Goal: Task Accomplishment & Management: Complete application form

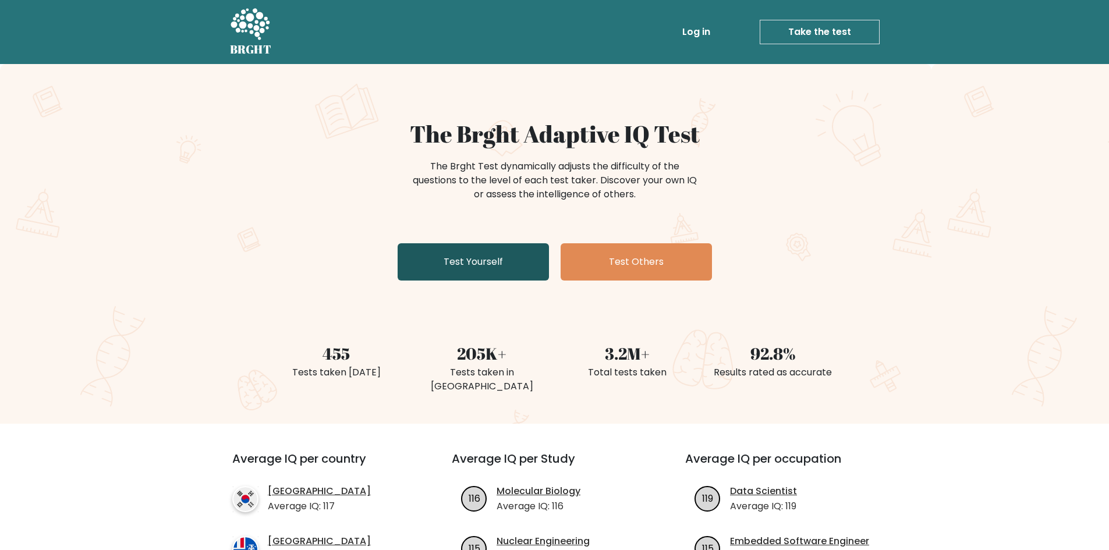
click at [456, 255] on link "Test Yourself" at bounding box center [473, 261] width 151 height 37
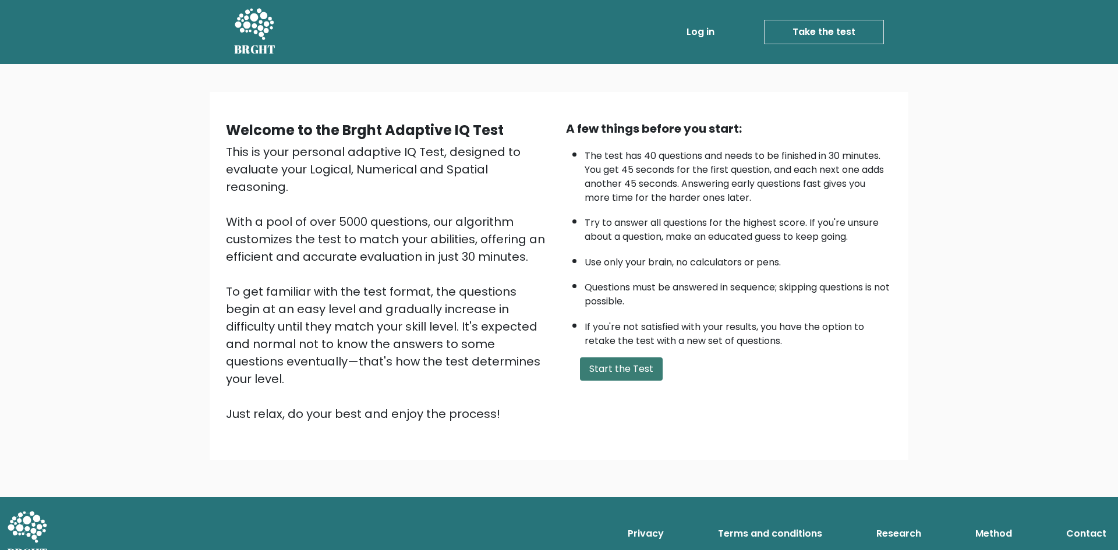
click at [618, 376] on button "Start the Test" at bounding box center [621, 368] width 83 height 23
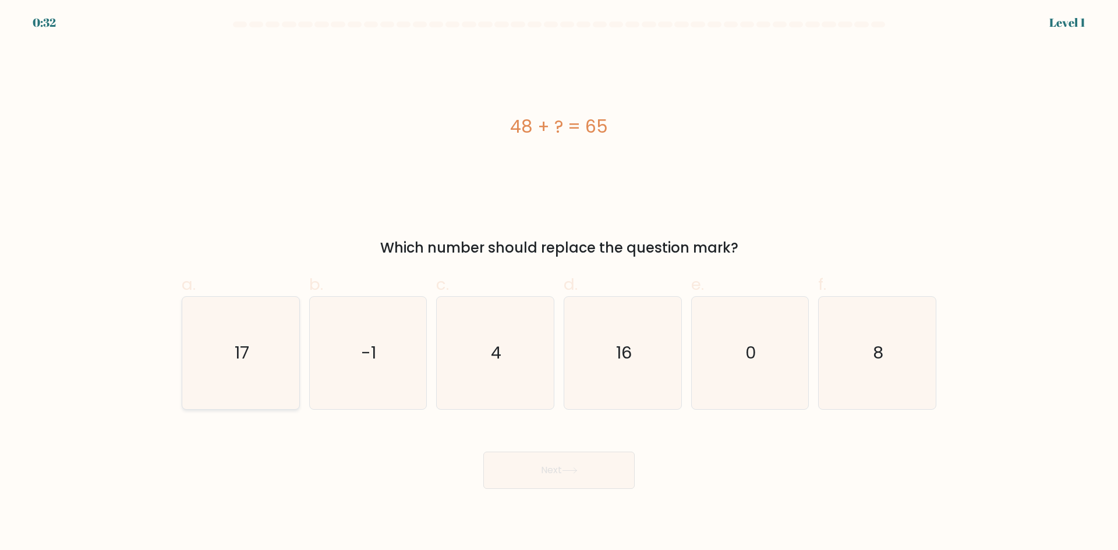
click at [193, 312] on icon "17" at bounding box center [241, 353] width 112 height 112
click at [559, 283] on input "a. 17" at bounding box center [559, 279] width 1 height 8
radio input "true"
click at [563, 461] on button "Next" at bounding box center [558, 470] width 151 height 37
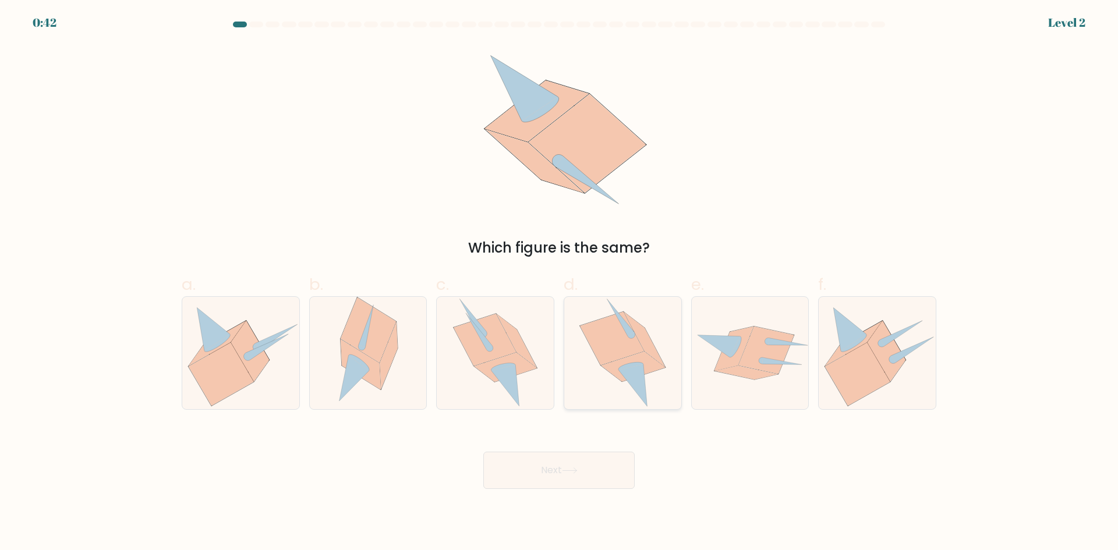
click at [608, 364] on icon at bounding box center [633, 367] width 64 height 30
click at [560, 283] on input "d." at bounding box center [559, 279] width 1 height 8
radio input "true"
click at [554, 462] on button "Next" at bounding box center [558, 470] width 151 height 37
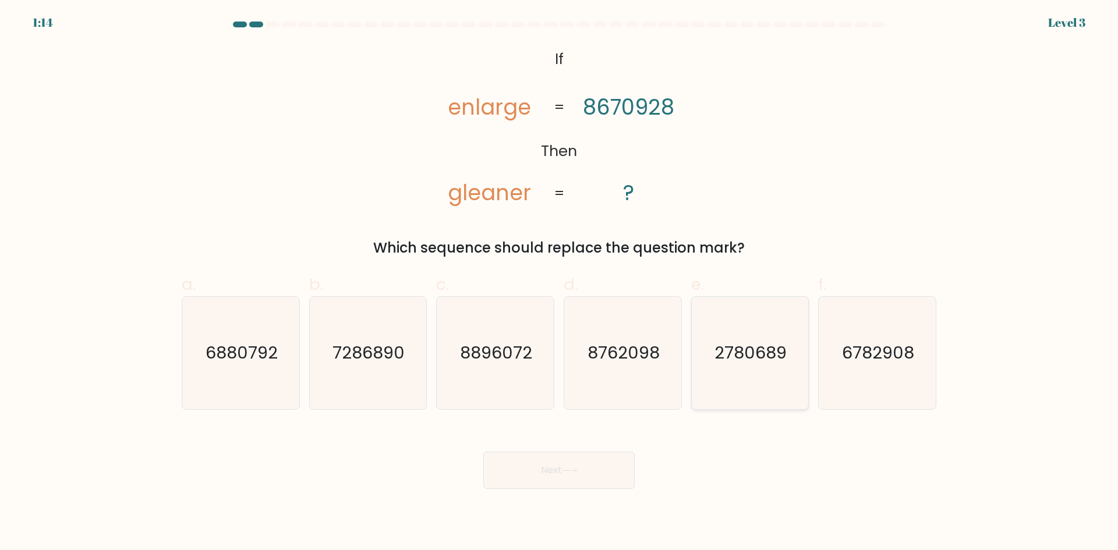
click at [732, 366] on icon "2780689" at bounding box center [749, 353] width 112 height 112
click at [560, 283] on input "e. 2780689" at bounding box center [559, 279] width 1 height 8
radio input "true"
click at [534, 478] on button "Next" at bounding box center [558, 470] width 151 height 37
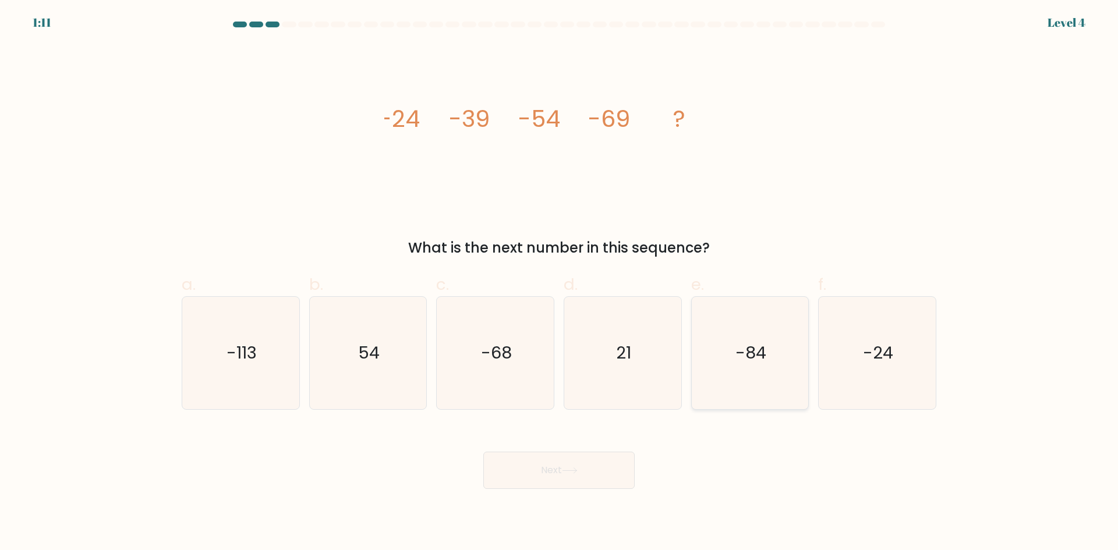
click at [725, 342] on icon "-84" at bounding box center [749, 353] width 112 height 112
click at [560, 283] on input "e. -84" at bounding box center [559, 279] width 1 height 8
radio input "true"
click at [559, 467] on button "Next" at bounding box center [558, 470] width 151 height 37
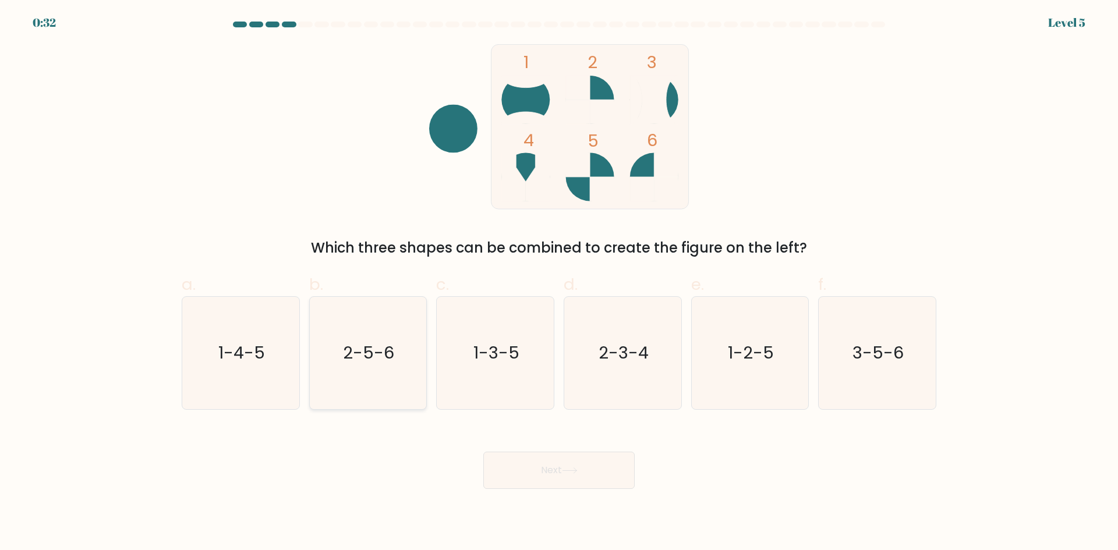
click at [410, 309] on icon "2-5-6" at bounding box center [368, 353] width 112 height 112
click at [559, 283] on input "b. 2-5-6" at bounding box center [559, 279] width 1 height 8
radio input "true"
click at [545, 467] on button "Next" at bounding box center [558, 470] width 151 height 37
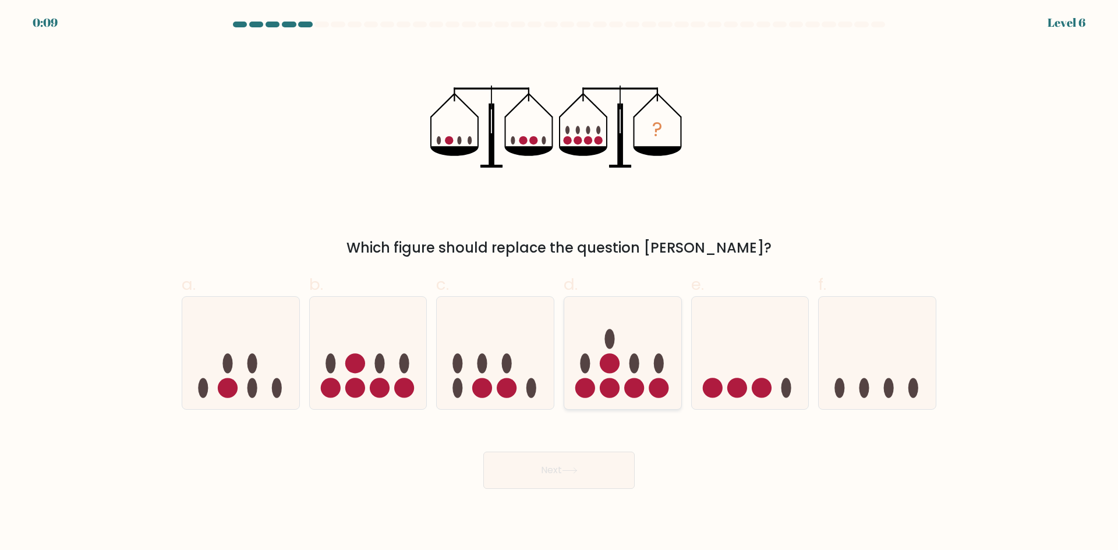
click at [649, 320] on icon at bounding box center [622, 353] width 117 height 97
click at [560, 283] on input "d." at bounding box center [559, 279] width 1 height 8
radio input "true"
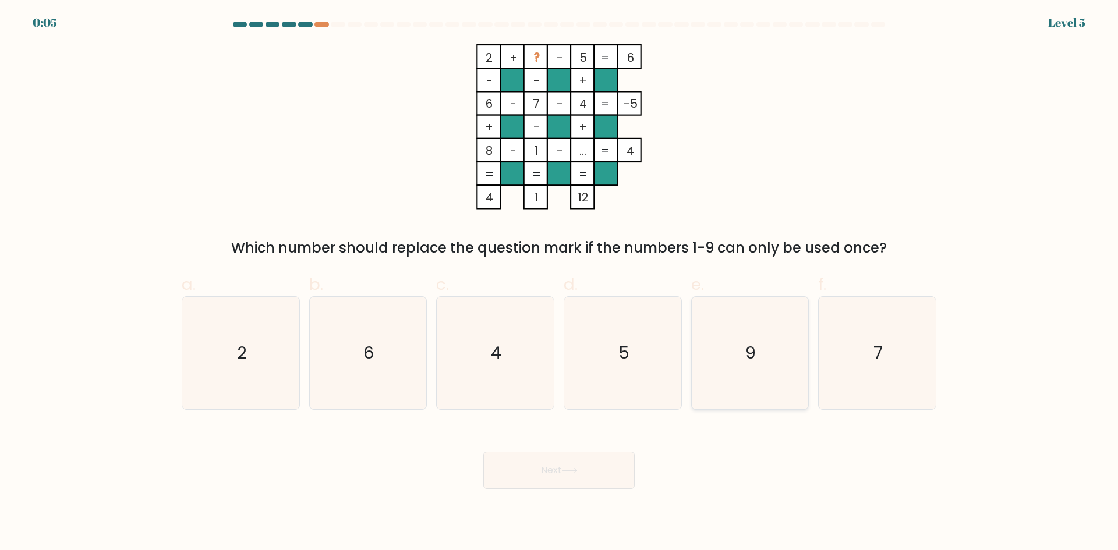
click at [743, 334] on icon "9" at bounding box center [749, 353] width 112 height 112
click at [560, 283] on input "e. 9" at bounding box center [559, 279] width 1 height 8
radio input "true"
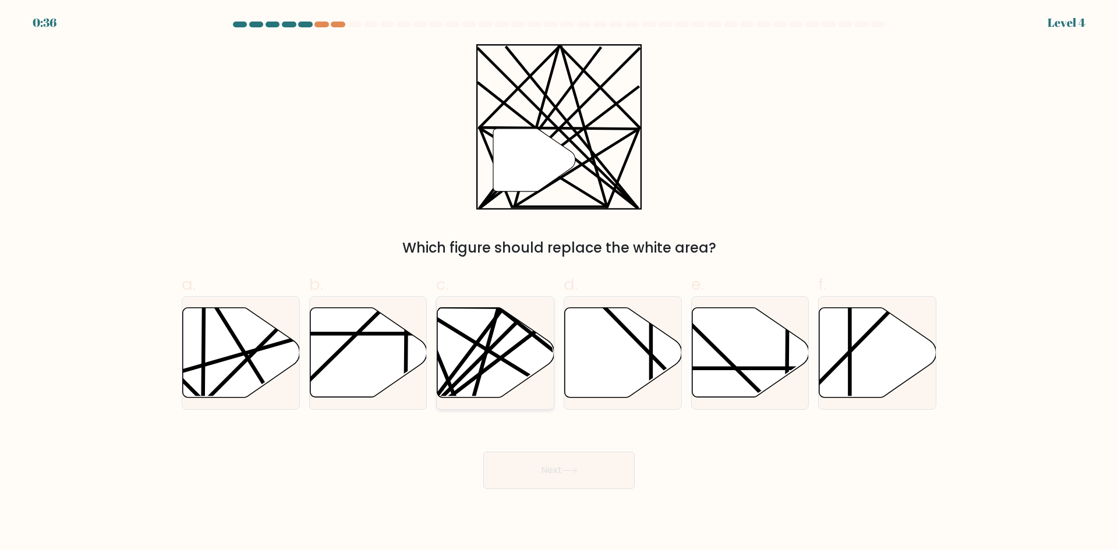
click at [486, 321] on icon at bounding box center [495, 353] width 117 height 90
click at [559, 283] on input "c." at bounding box center [559, 279] width 1 height 8
radio input "true"
click at [534, 487] on button "Next" at bounding box center [558, 470] width 151 height 37
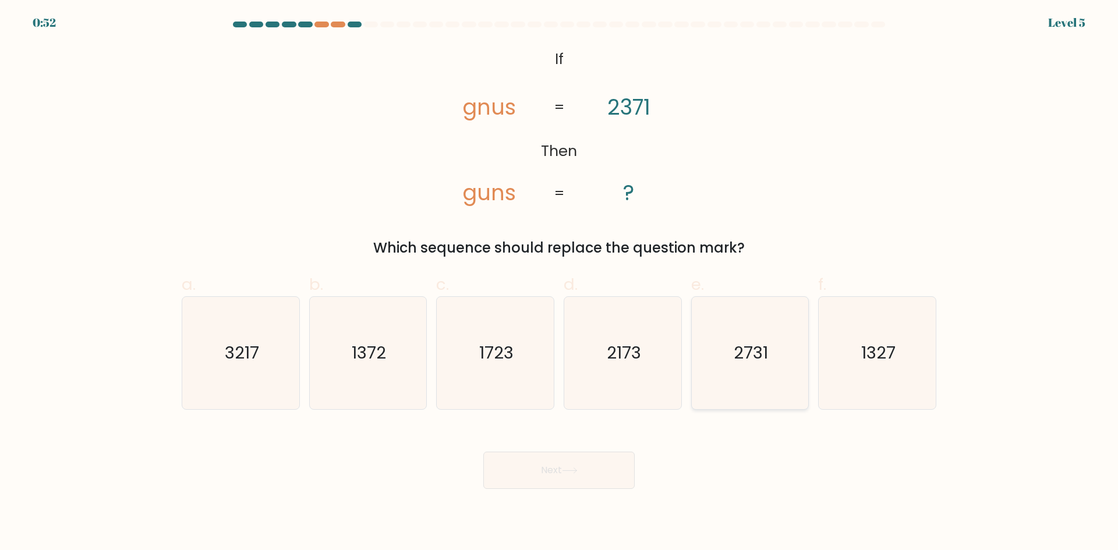
click at [761, 360] on text "2731" at bounding box center [751, 352] width 34 height 23
click at [560, 283] on input "e. 2731" at bounding box center [559, 279] width 1 height 8
radio input "true"
click at [608, 459] on button "Next" at bounding box center [558, 470] width 151 height 37
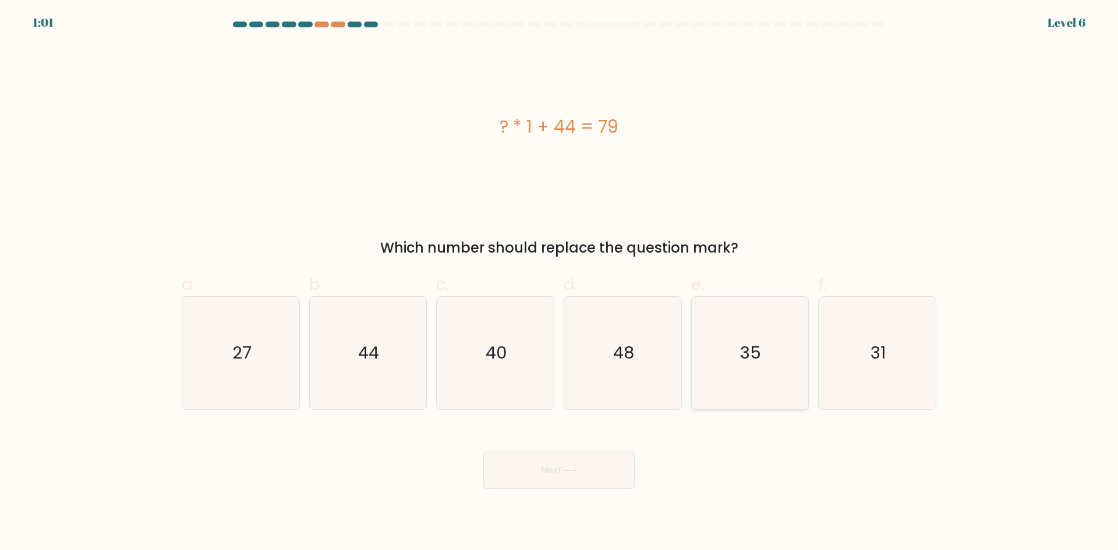
click at [724, 355] on icon "35" at bounding box center [749, 353] width 112 height 112
click at [560, 283] on input "e. 35" at bounding box center [559, 279] width 1 height 8
radio input "true"
click at [556, 476] on button "Next" at bounding box center [558, 470] width 151 height 37
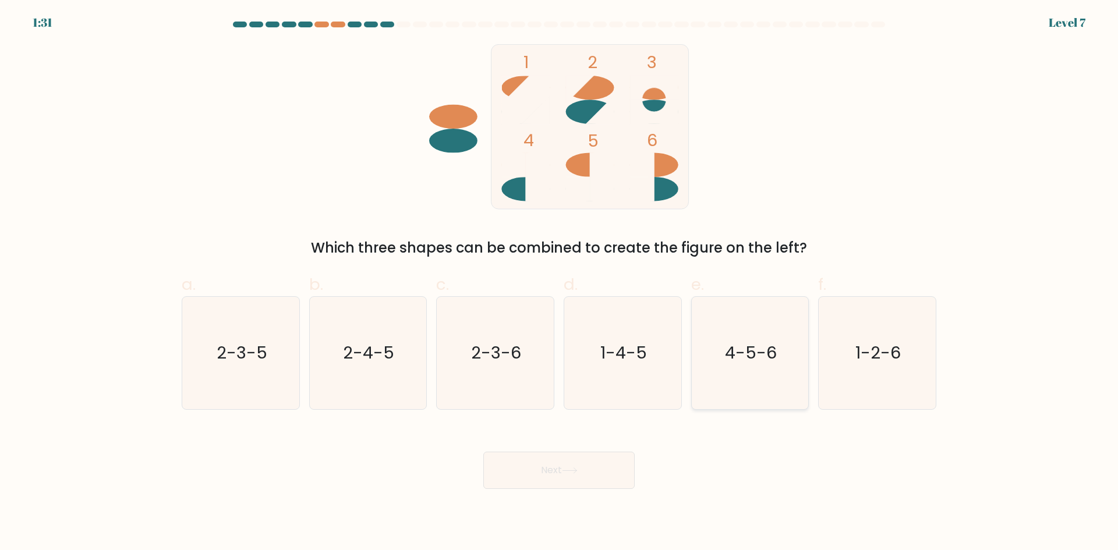
click at [759, 381] on icon "4-5-6" at bounding box center [749, 353] width 112 height 112
click at [560, 283] on input "e. 4-5-6" at bounding box center [559, 279] width 1 height 8
radio input "true"
click at [543, 477] on button "Next" at bounding box center [558, 470] width 151 height 37
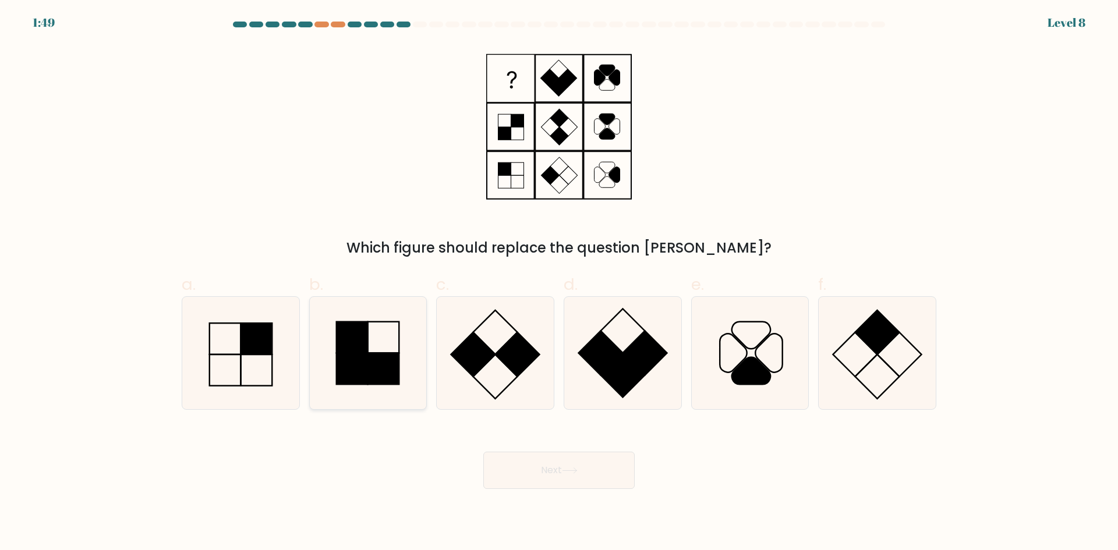
click at [378, 359] on rect at bounding box center [383, 368] width 31 height 31
click at [559, 283] on input "b." at bounding box center [559, 279] width 1 height 8
radio input "true"
click at [502, 461] on button "Next" at bounding box center [558, 470] width 151 height 37
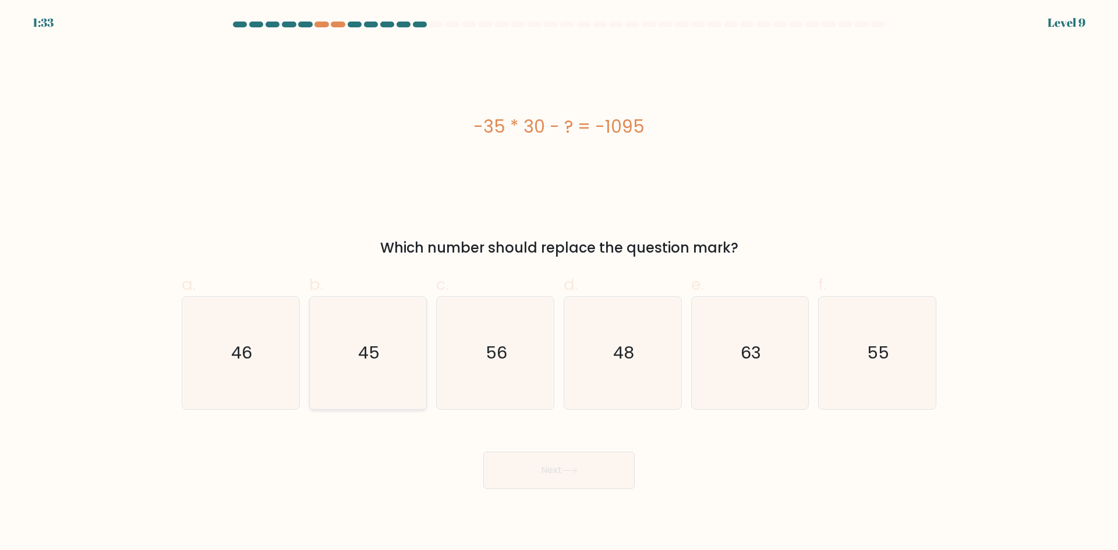
click at [366, 349] on text "45" at bounding box center [369, 352] width 22 height 23
click at [559, 283] on input "b. 45" at bounding box center [559, 279] width 1 height 8
radio input "true"
click at [575, 468] on icon at bounding box center [570, 471] width 16 height 6
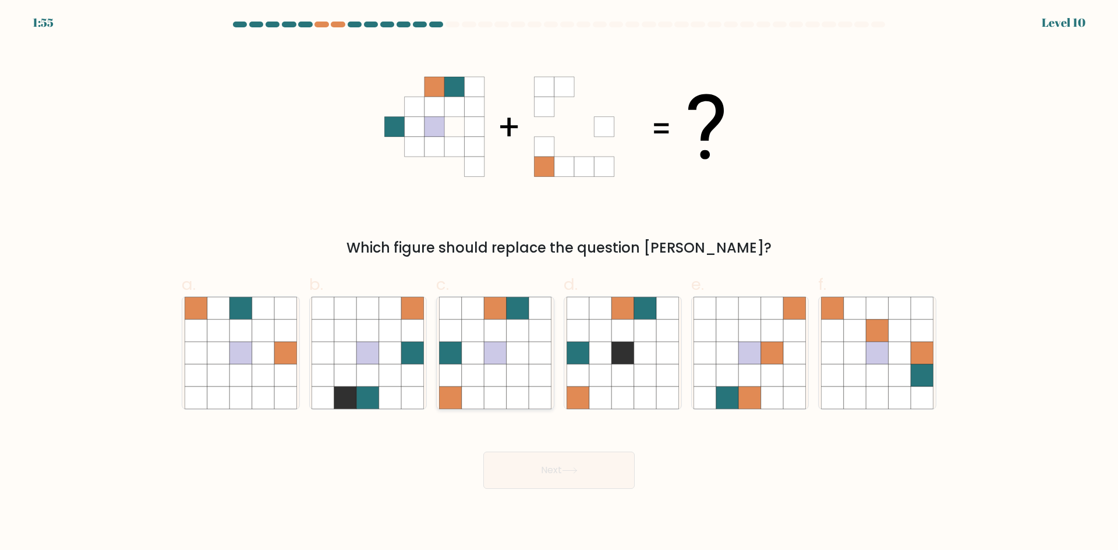
click at [497, 390] on icon at bounding box center [495, 398] width 22 height 22
click at [559, 283] on input "c." at bounding box center [559, 279] width 1 height 8
radio input "true"
click at [515, 472] on button "Next" at bounding box center [558, 470] width 151 height 37
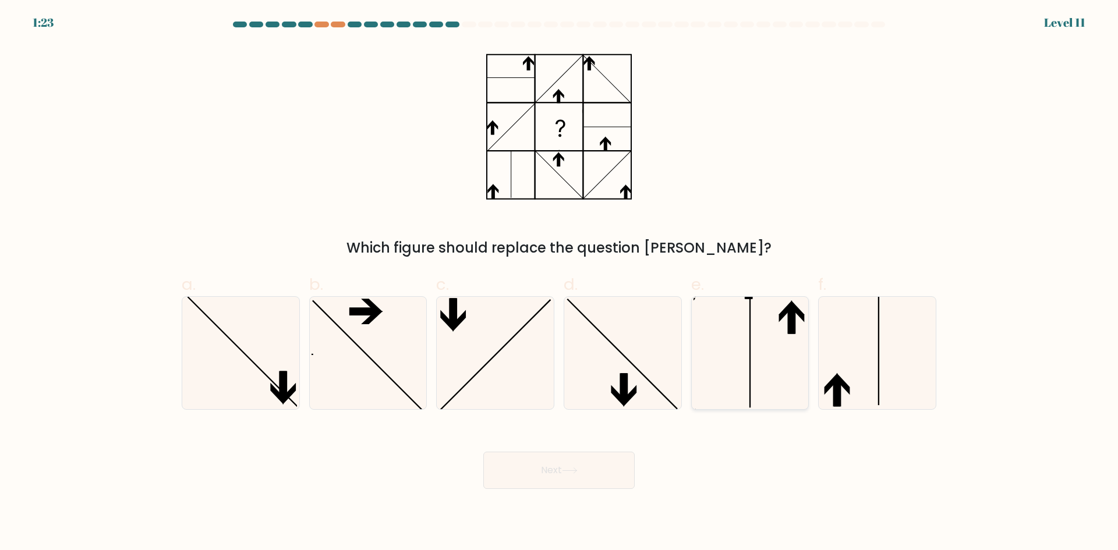
click at [735, 345] on icon at bounding box center [749, 353] width 112 height 112
click at [560, 283] on input "e." at bounding box center [559, 279] width 1 height 8
radio input "true"
click at [548, 462] on button "Next" at bounding box center [558, 470] width 151 height 37
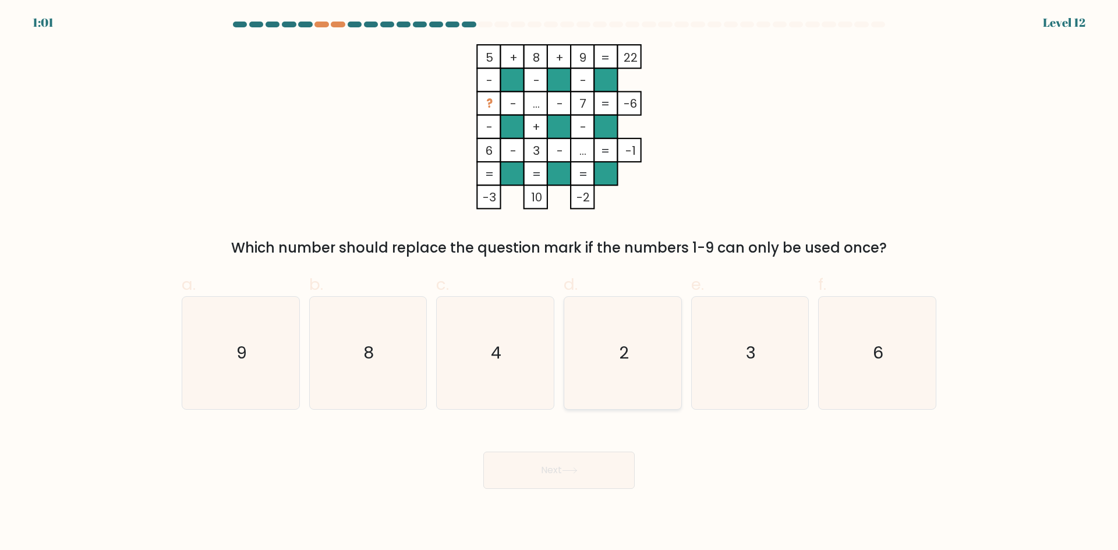
click at [578, 371] on icon "2" at bounding box center [623, 353] width 112 height 112
click at [560, 283] on input "d. 2" at bounding box center [559, 279] width 1 height 8
radio input "true"
click at [537, 461] on button "Next" at bounding box center [558, 470] width 151 height 37
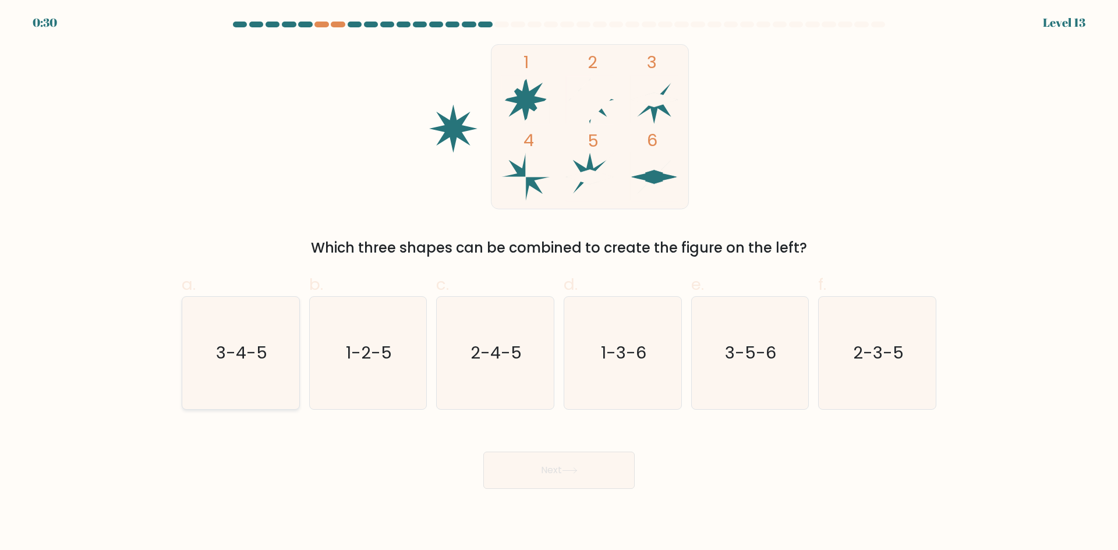
click at [261, 303] on icon "3-4-5" at bounding box center [241, 353] width 112 height 112
click at [559, 283] on input "a. 3-4-5" at bounding box center [559, 279] width 1 height 8
radio input "true"
click at [377, 318] on icon "1-2-5" at bounding box center [368, 353] width 112 height 112
click at [559, 283] on input "b. 1-2-5" at bounding box center [559, 279] width 1 height 8
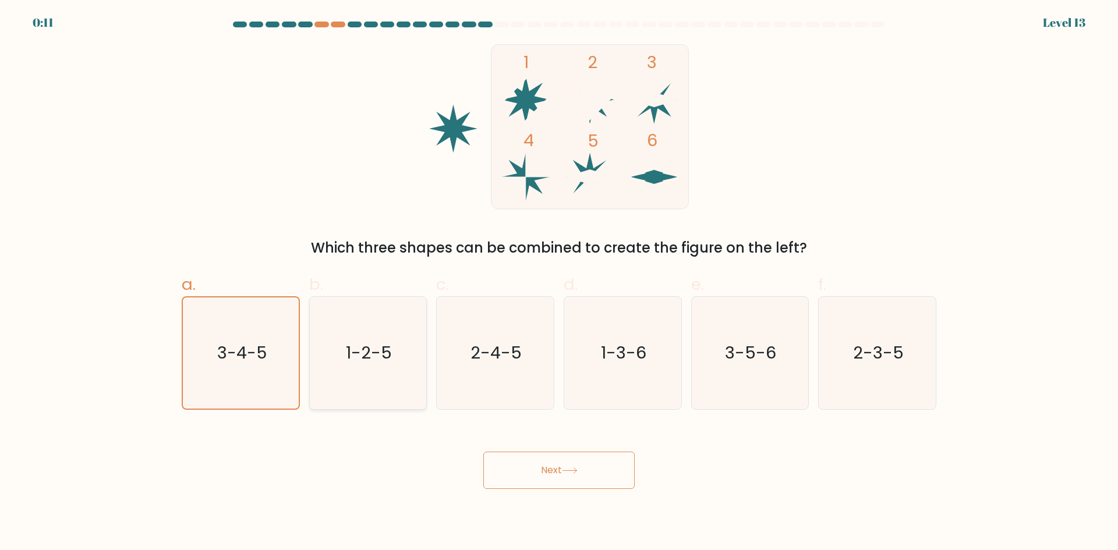
radio input "true"
click at [562, 464] on button "Next" at bounding box center [558, 470] width 151 height 37
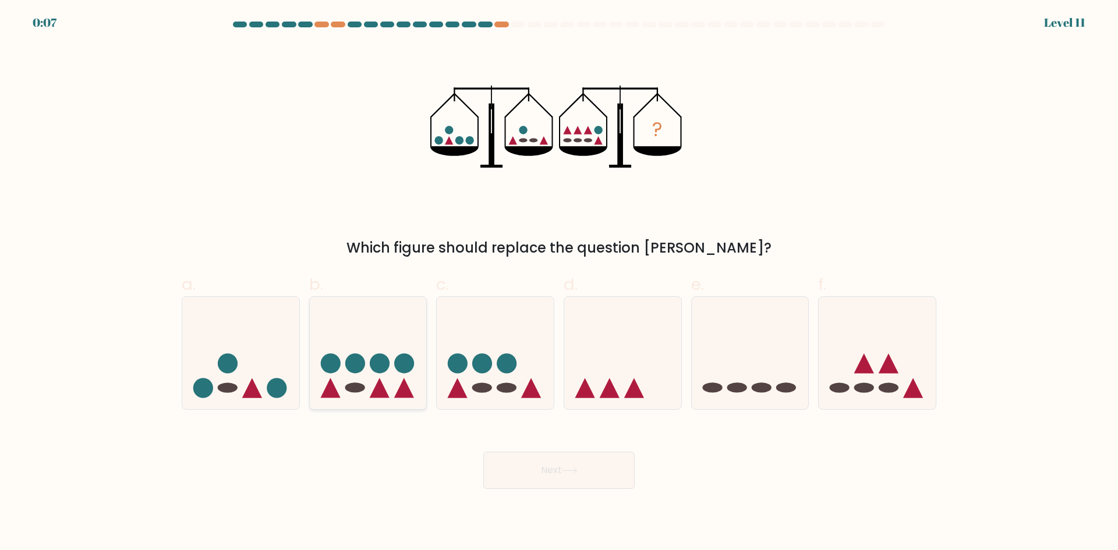
click at [387, 328] on icon at bounding box center [368, 353] width 117 height 97
click at [559, 283] on input "b." at bounding box center [559, 279] width 1 height 8
radio input "true"
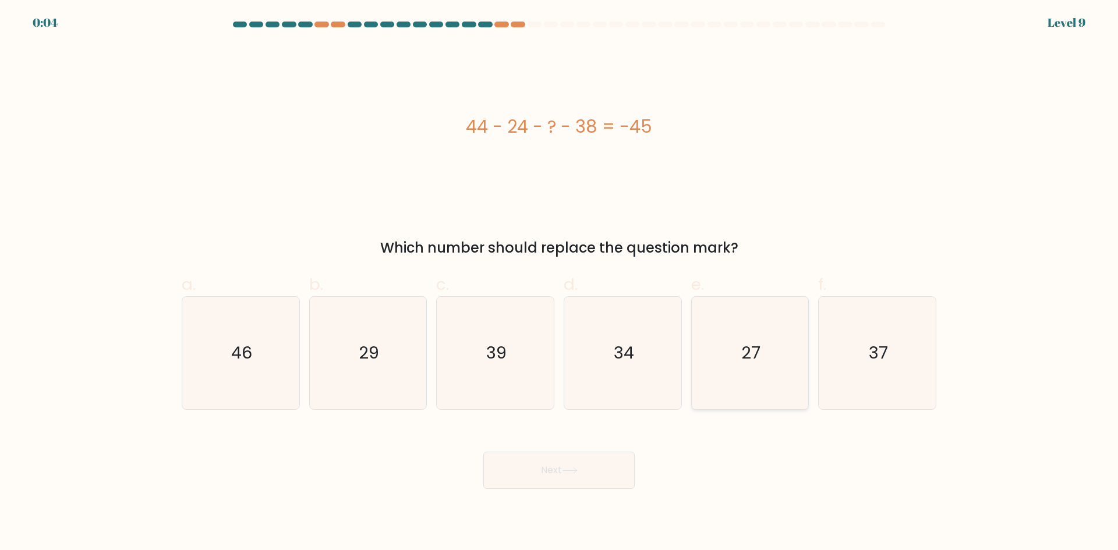
click at [727, 356] on icon "27" at bounding box center [749, 353] width 112 height 112
click at [560, 283] on input "e. 27" at bounding box center [559, 279] width 1 height 8
radio input "true"
click at [534, 466] on button "Next" at bounding box center [558, 470] width 151 height 37
click at [564, 473] on button "Next" at bounding box center [558, 470] width 151 height 37
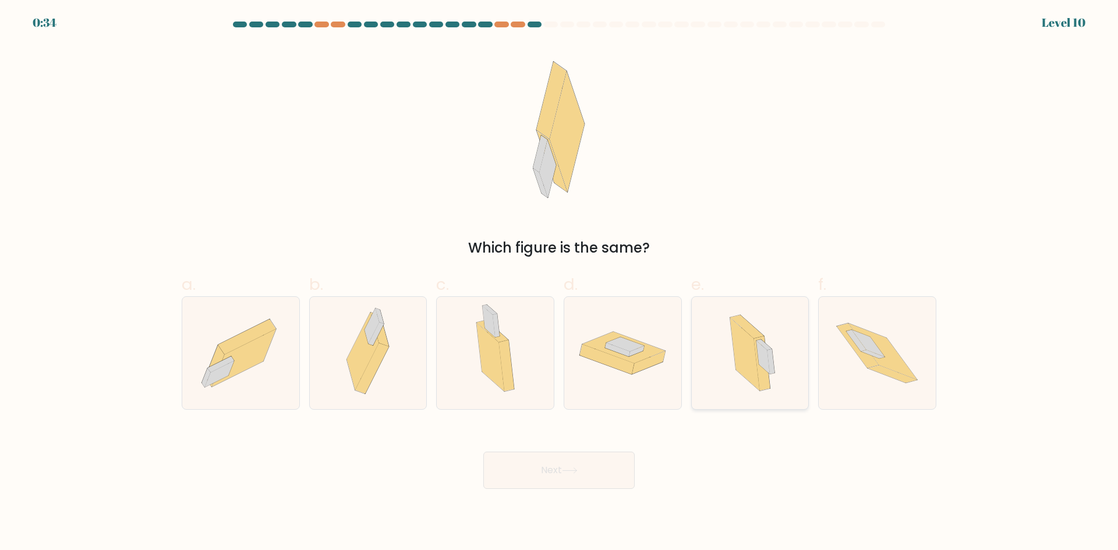
click at [732, 367] on icon at bounding box center [750, 353] width 68 height 112
click at [560, 283] on input "e." at bounding box center [559, 279] width 1 height 8
radio input "true"
click at [594, 469] on button "Next" at bounding box center [558, 470] width 151 height 37
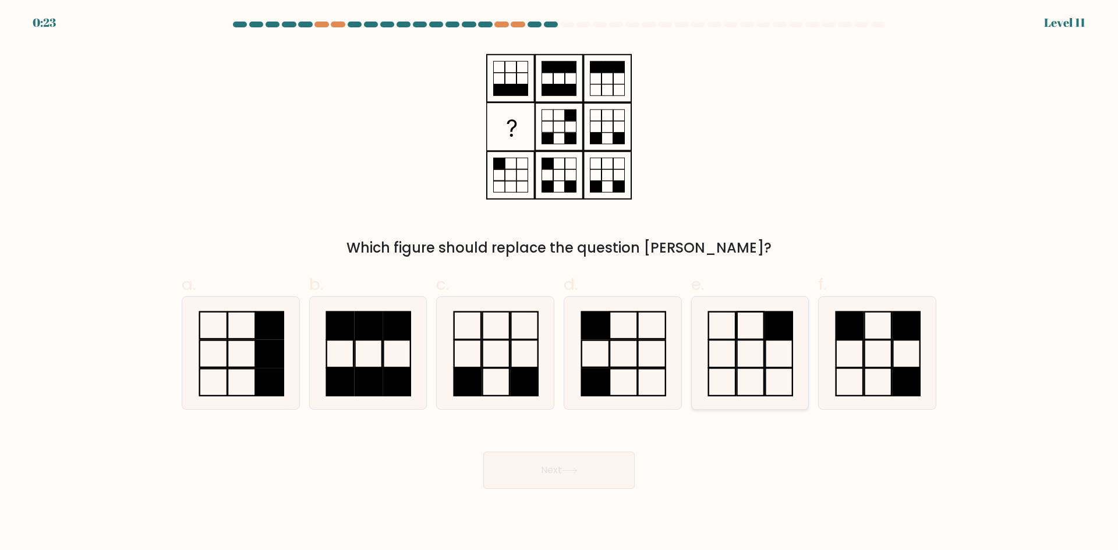
click at [732, 341] on icon at bounding box center [749, 353] width 112 height 112
click at [560, 283] on input "e." at bounding box center [559, 279] width 1 height 8
radio input "true"
click at [579, 461] on button "Next" at bounding box center [558, 470] width 151 height 37
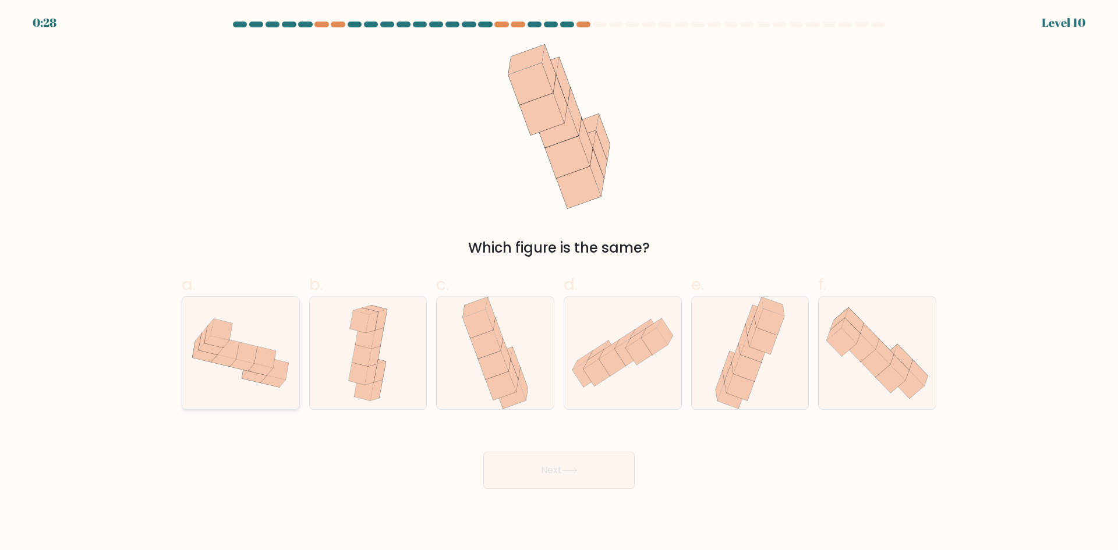
click at [268, 364] on icon at bounding box center [265, 357] width 22 height 22
click at [559, 283] on input "a." at bounding box center [559, 279] width 1 height 8
radio input "true"
click at [515, 466] on button "Next" at bounding box center [558, 470] width 151 height 37
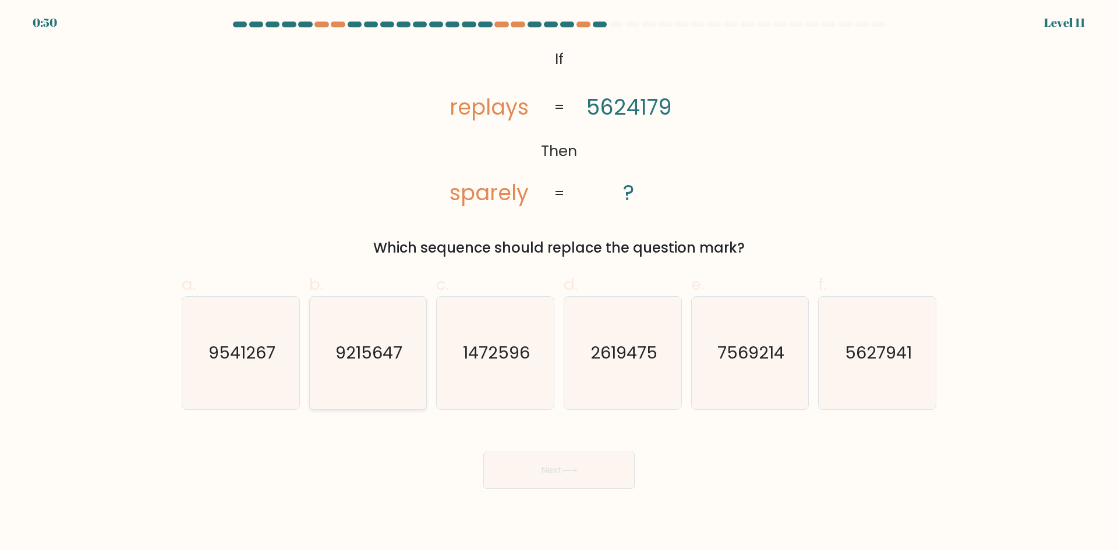
click at [386, 331] on icon "9215647" at bounding box center [368, 353] width 112 height 112
click at [559, 283] on input "b. 9215647" at bounding box center [559, 279] width 1 height 8
radio input "true"
click at [586, 460] on button "Next" at bounding box center [558, 470] width 151 height 37
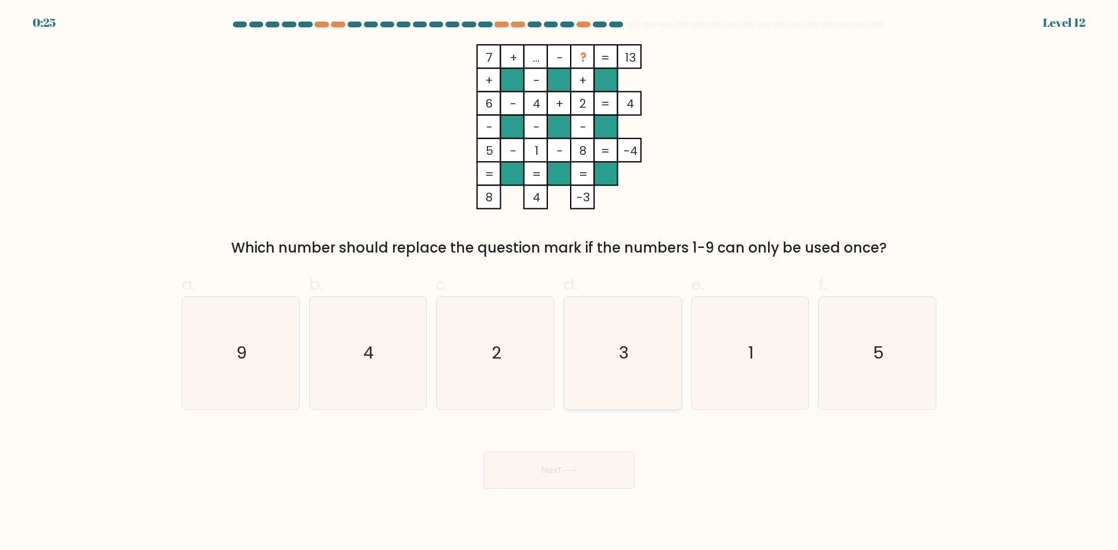
click at [592, 320] on icon "3" at bounding box center [623, 353] width 112 height 112
click at [560, 283] on input "d. 3" at bounding box center [559, 279] width 1 height 8
radio input "true"
click at [546, 479] on button "Next" at bounding box center [558, 470] width 151 height 37
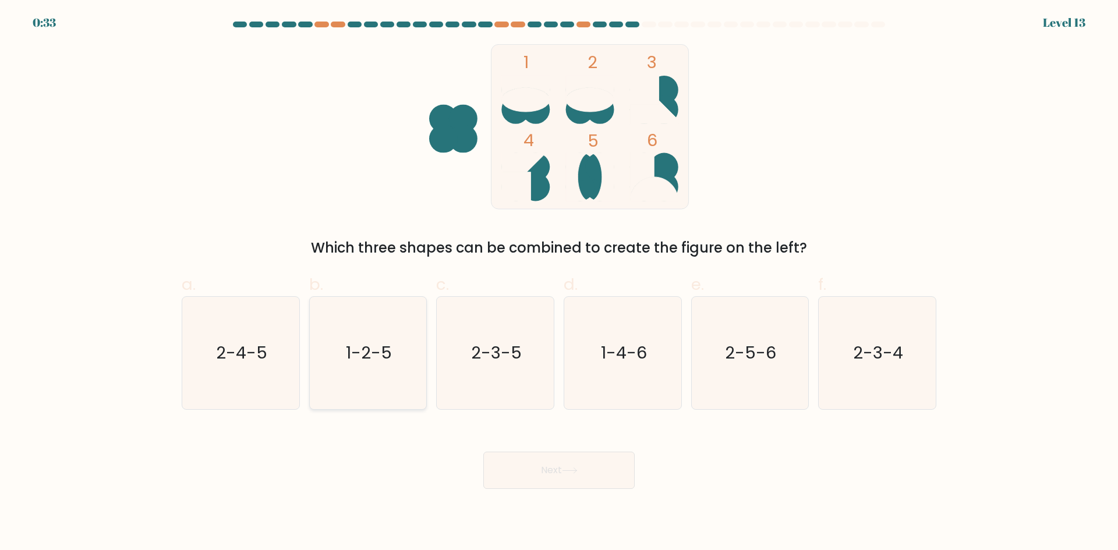
click at [401, 384] on icon "1-2-5" at bounding box center [368, 353] width 112 height 112
click at [559, 283] on input "b. 1-2-5" at bounding box center [559, 279] width 1 height 8
radio input "true"
click at [599, 457] on button "Next" at bounding box center [558, 470] width 151 height 37
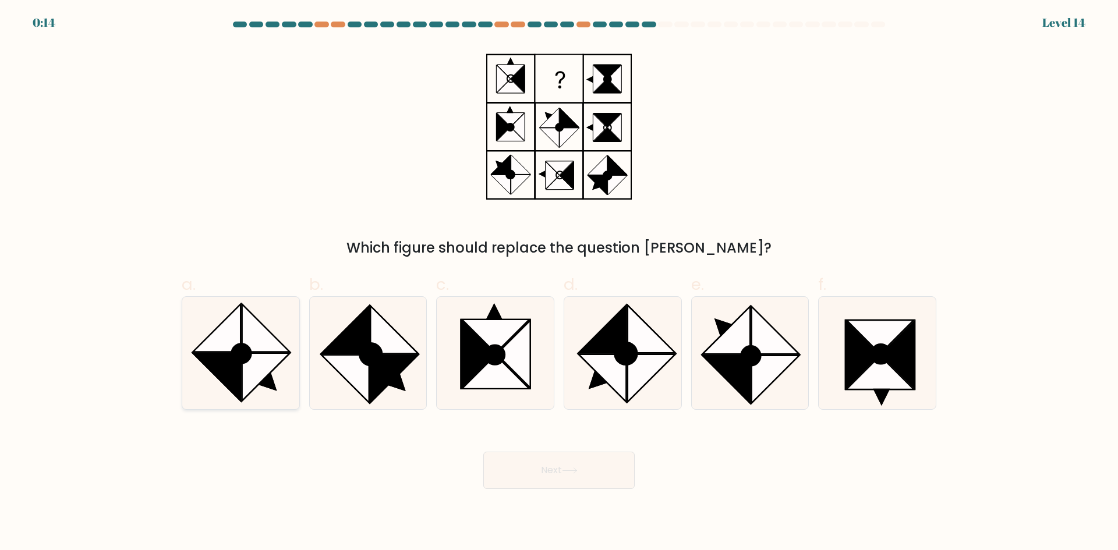
click at [276, 341] on icon at bounding box center [266, 329] width 48 height 48
click at [559, 283] on input "a." at bounding box center [559, 279] width 1 height 8
radio input "true"
click at [388, 352] on icon at bounding box center [395, 330] width 48 height 48
click at [559, 283] on input "b." at bounding box center [559, 279] width 1 height 8
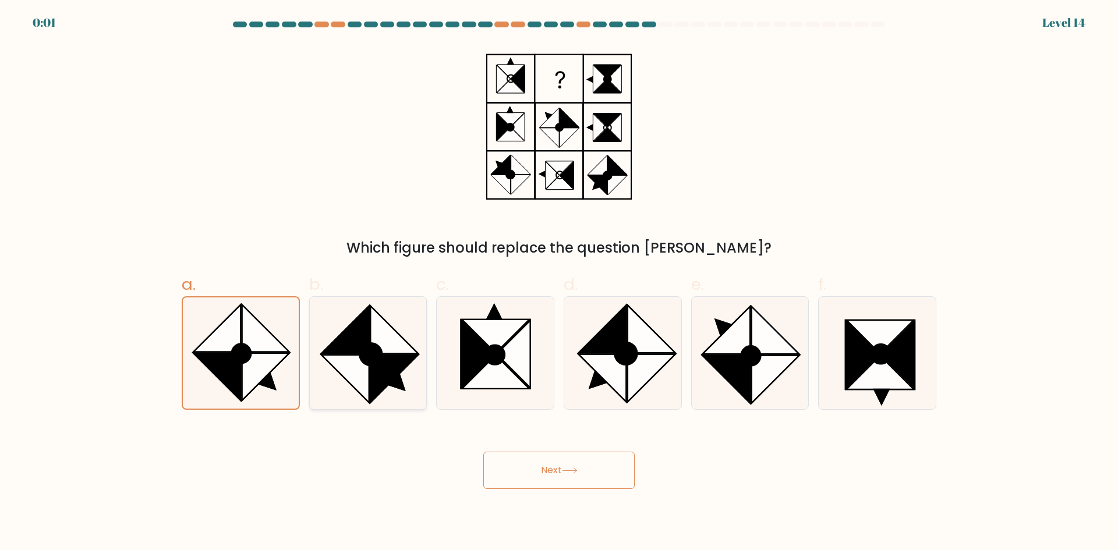
radio input "true"
click at [509, 458] on button "Next" at bounding box center [558, 470] width 151 height 37
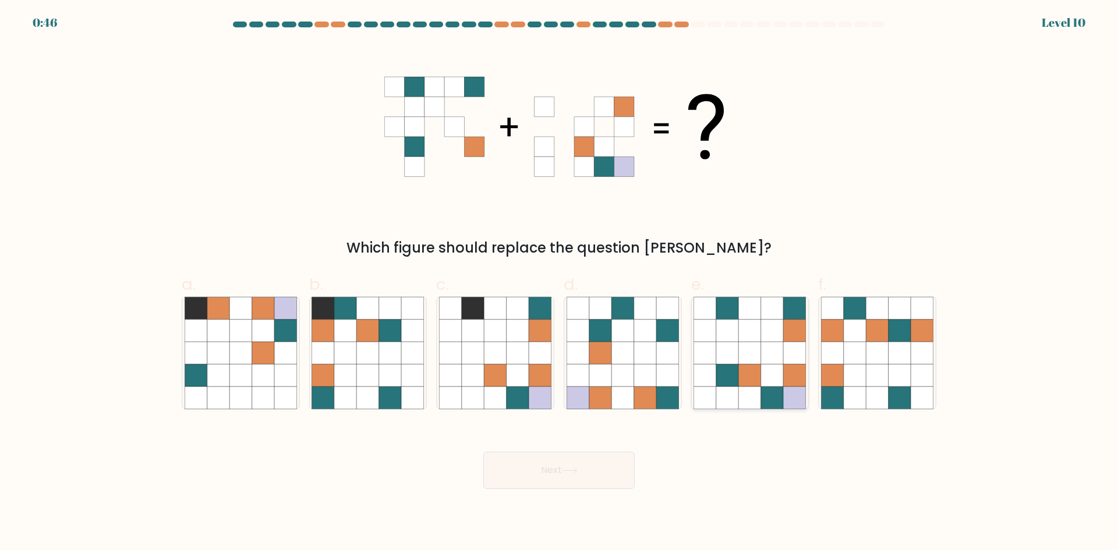
click at [711, 353] on icon at bounding box center [705, 353] width 22 height 22
click at [560, 283] on input "e." at bounding box center [559, 279] width 1 height 8
radio input "true"
click at [562, 457] on button "Next" at bounding box center [558, 470] width 151 height 37
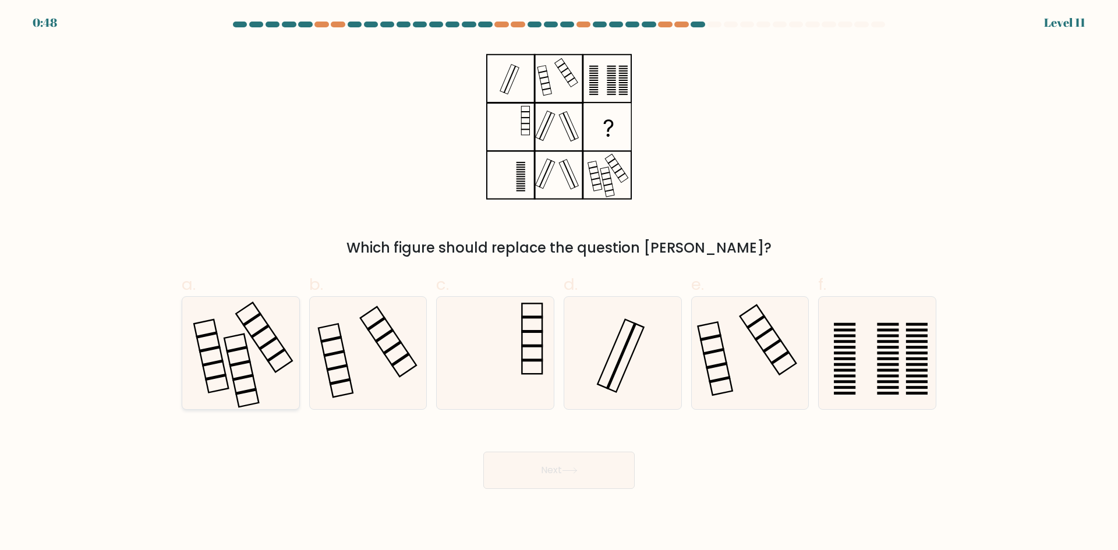
click at [268, 333] on icon at bounding box center [241, 353] width 112 height 112
click at [559, 283] on input "a." at bounding box center [559, 279] width 1 height 8
radio input "true"
click at [890, 374] on icon at bounding box center [877, 353] width 112 height 112
click at [560, 283] on input "f." at bounding box center [559, 279] width 1 height 8
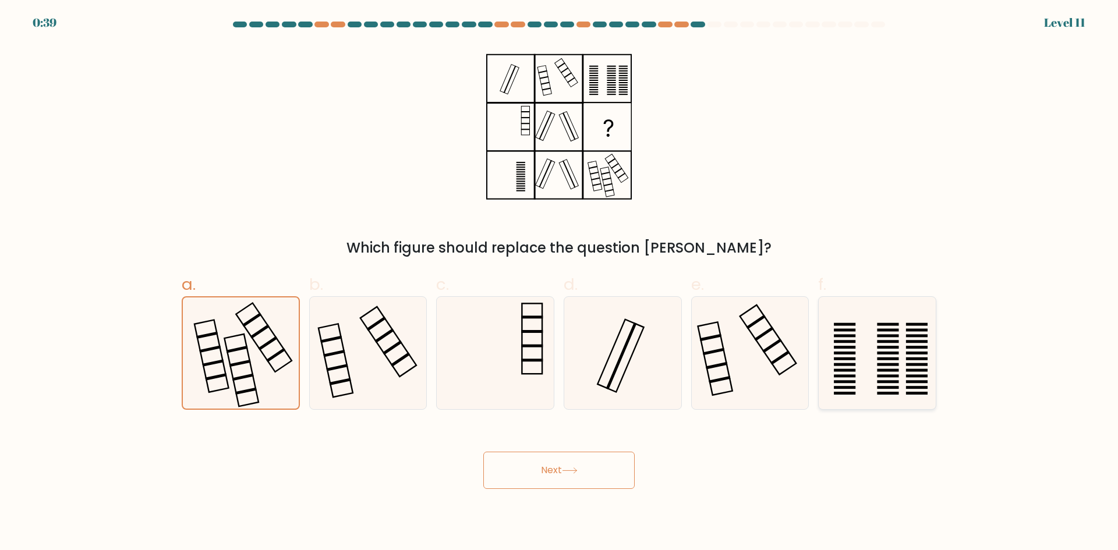
radio input "true"
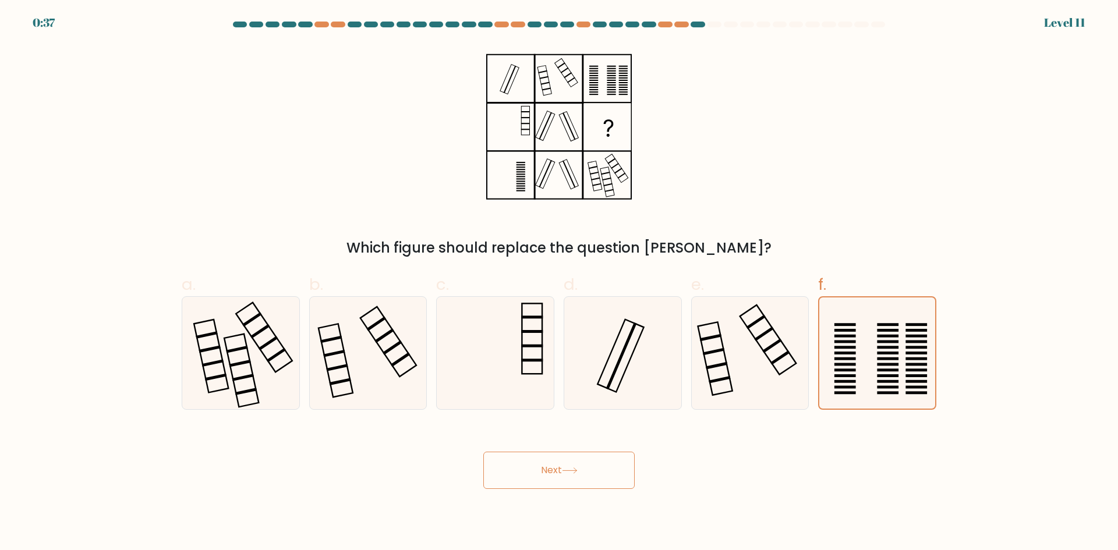
click at [547, 466] on button "Next" at bounding box center [558, 470] width 151 height 37
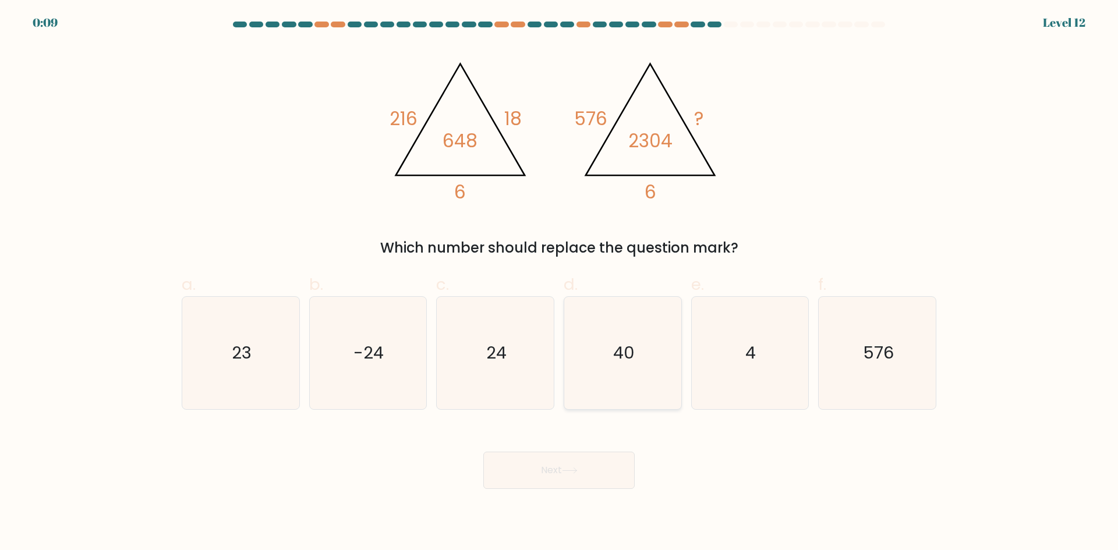
click at [622, 376] on icon "40" at bounding box center [623, 353] width 112 height 112
click at [560, 283] on input "d. 40" at bounding box center [559, 279] width 1 height 8
radio input "true"
click at [553, 473] on button "Next" at bounding box center [558, 470] width 151 height 37
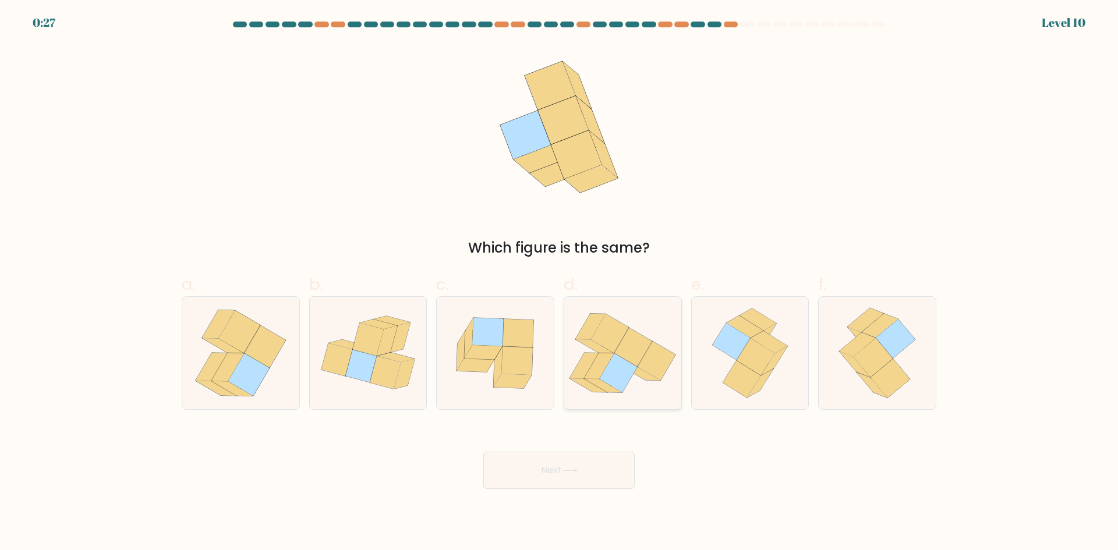
click at [617, 380] on icon at bounding box center [618, 372] width 38 height 39
click at [560, 283] on input "d." at bounding box center [559, 279] width 1 height 8
radio input "true"
click at [549, 461] on button "Next" at bounding box center [558, 470] width 151 height 37
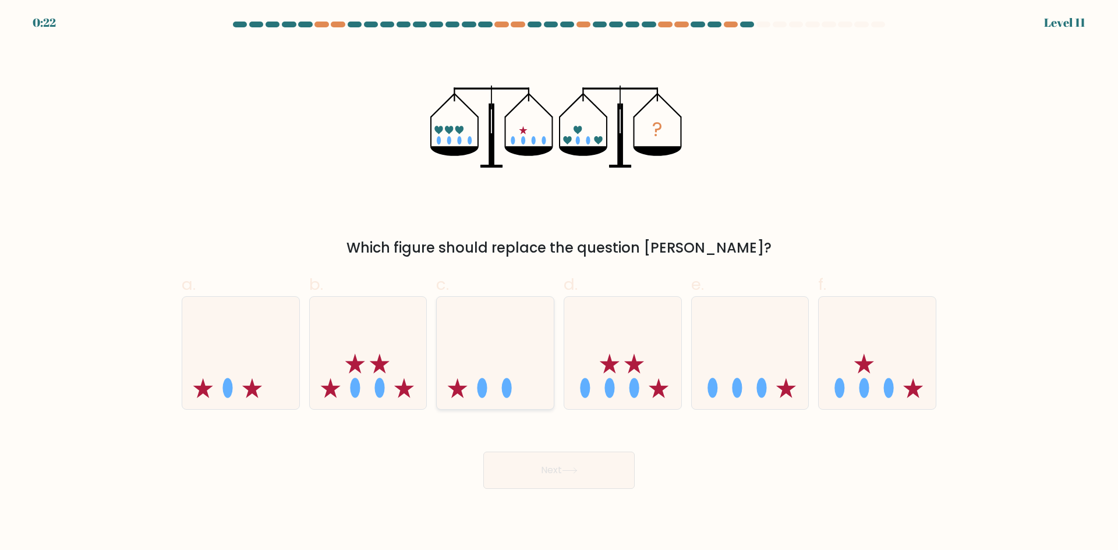
click at [502, 328] on icon at bounding box center [495, 353] width 117 height 97
click at [559, 283] on input "c." at bounding box center [559, 279] width 1 height 8
radio input "true"
click at [521, 484] on button "Next" at bounding box center [558, 470] width 151 height 37
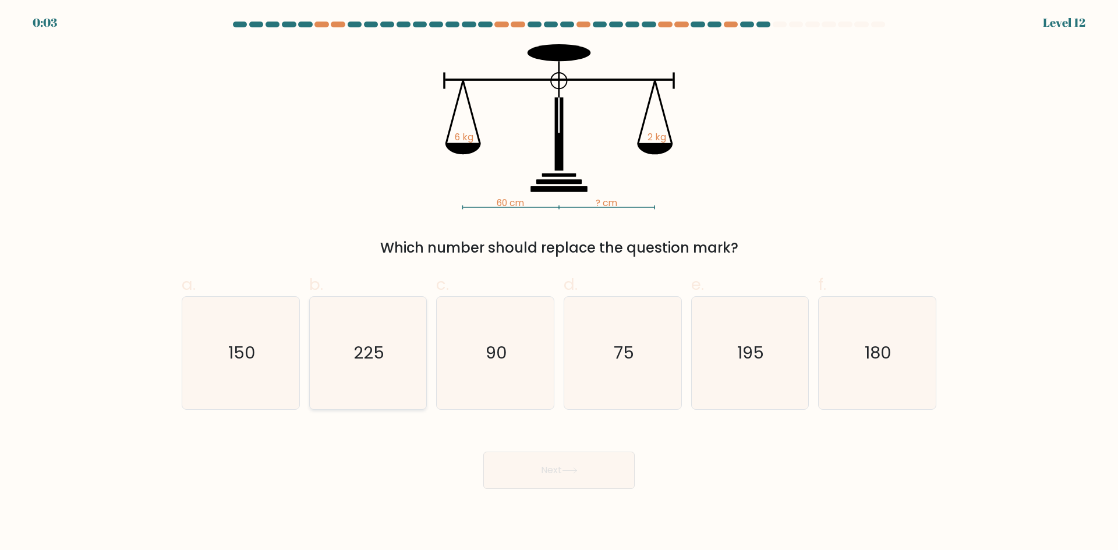
click at [409, 353] on icon "225" at bounding box center [368, 353] width 112 height 112
click at [559, 283] on input "b. 225" at bounding box center [559, 279] width 1 height 8
radio input "true"
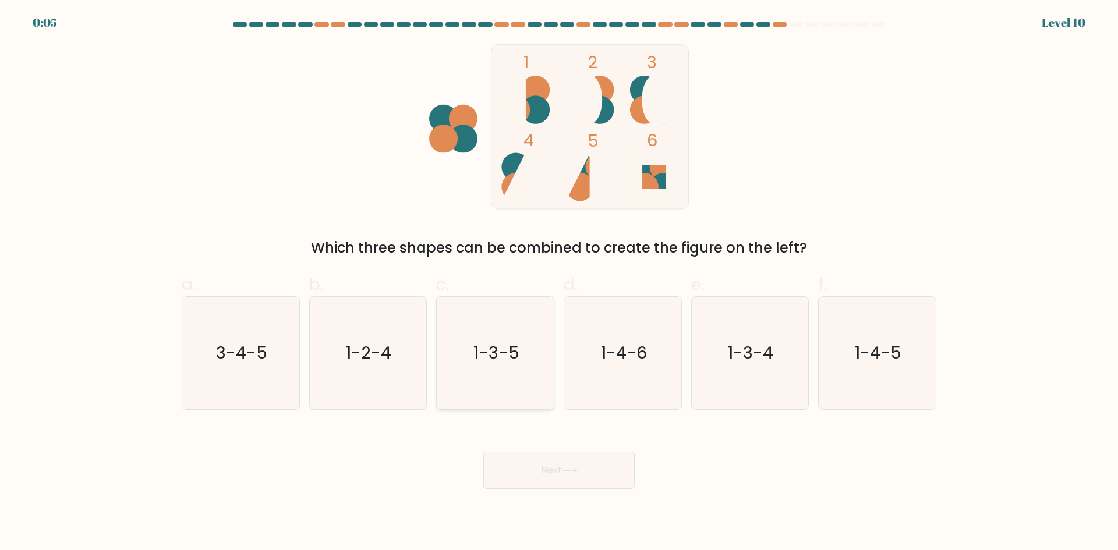
click at [477, 371] on icon "1-3-5" at bounding box center [495, 353] width 112 height 112
click at [559, 283] on input "c. 1-3-5" at bounding box center [559, 279] width 1 height 8
radio input "true"
click at [545, 466] on button "Next" at bounding box center [558, 470] width 151 height 37
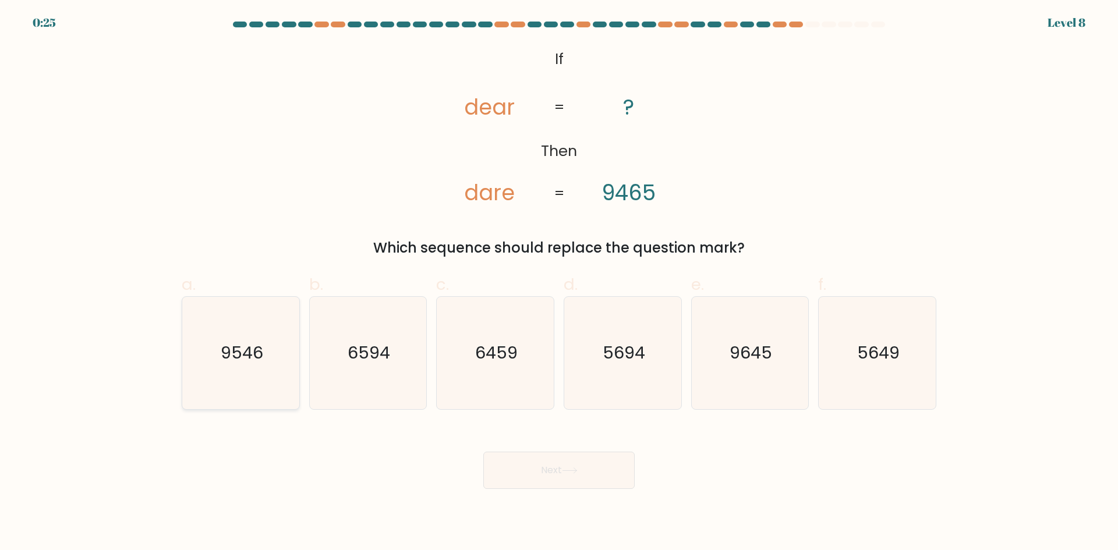
click at [256, 313] on icon "9546" at bounding box center [241, 353] width 112 height 112
click at [559, 283] on input "a. 9546" at bounding box center [559, 279] width 1 height 8
radio input "true"
click at [509, 463] on button "Next" at bounding box center [558, 470] width 151 height 37
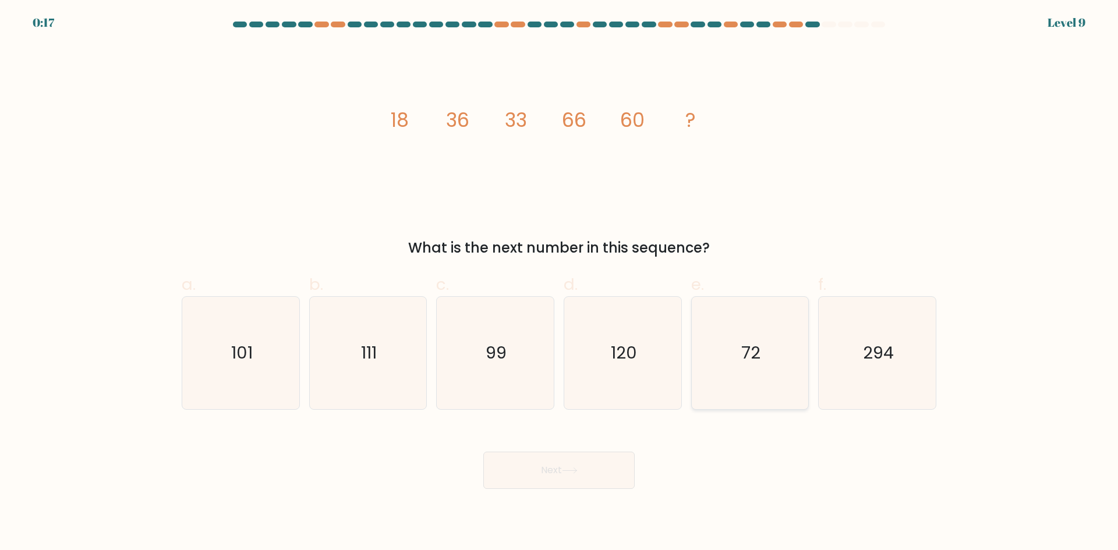
click at [723, 357] on icon "72" at bounding box center [749, 353] width 112 height 112
click at [560, 283] on input "e. 72" at bounding box center [559, 279] width 1 height 8
radio input "true"
click at [591, 458] on button "Next" at bounding box center [558, 470] width 151 height 37
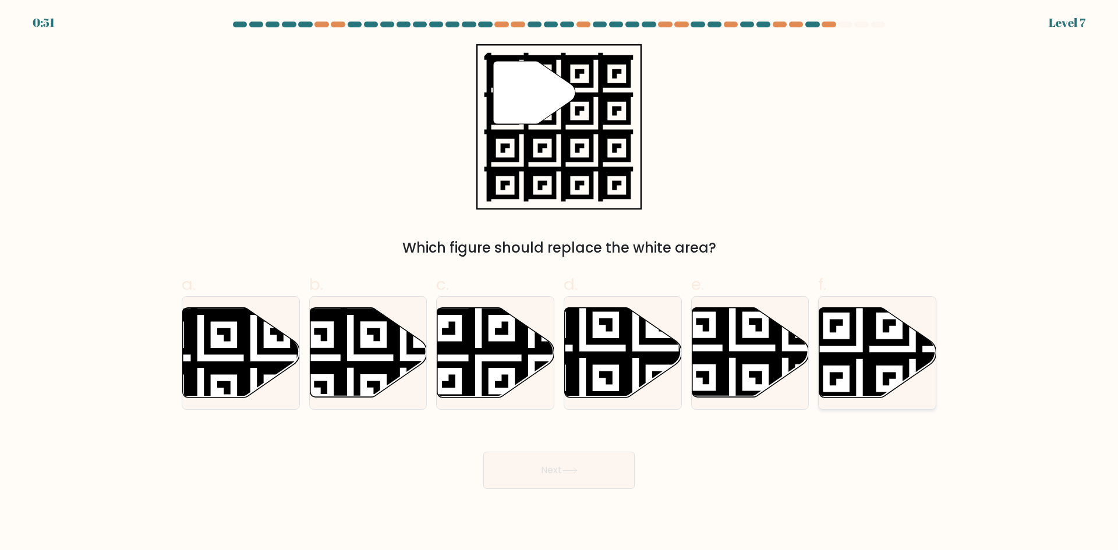
click at [854, 362] on icon at bounding box center [912, 402] width 212 height 212
click at [560, 283] on input "f." at bounding box center [559, 279] width 1 height 8
radio input "true"
click at [584, 479] on button "Next" at bounding box center [558, 470] width 151 height 37
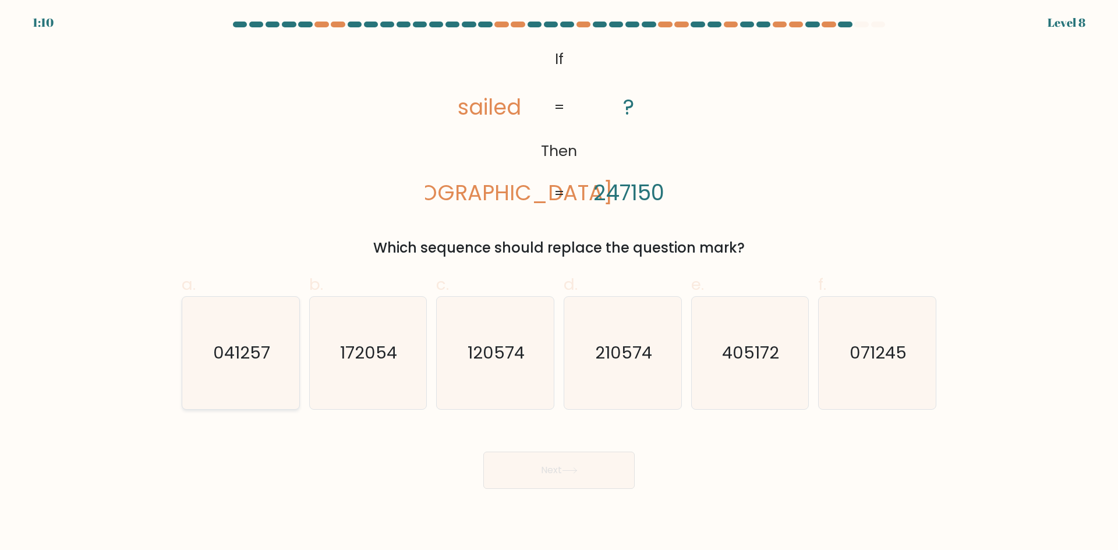
click at [271, 311] on icon "041257" at bounding box center [241, 353] width 112 height 112
click at [559, 283] on input "a. 041257" at bounding box center [559, 279] width 1 height 8
radio input "true"
click at [541, 489] on body "0:59 Level 8 If" at bounding box center [559, 275] width 1118 height 550
click at [539, 472] on button "Next" at bounding box center [558, 470] width 151 height 37
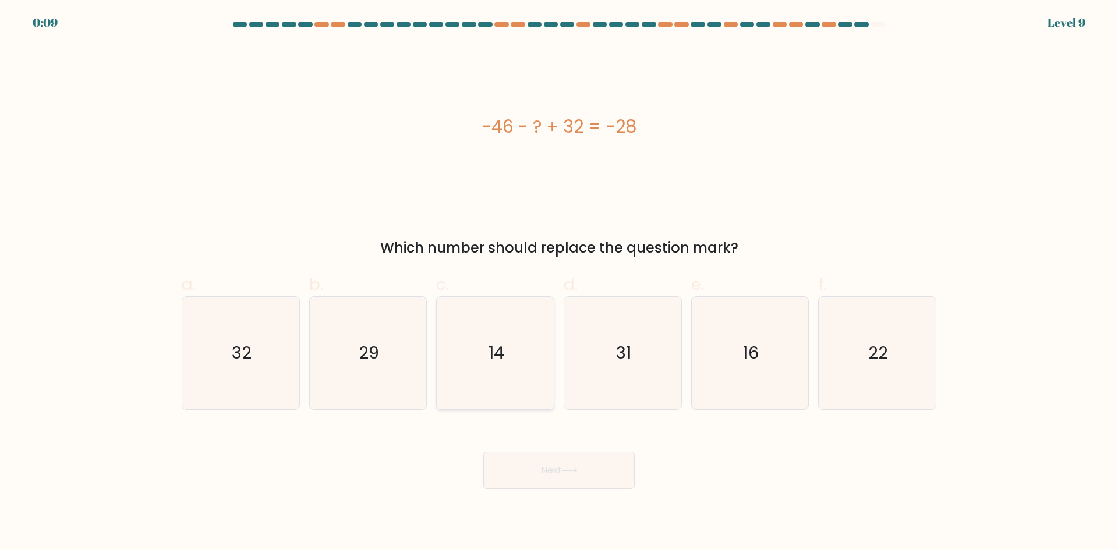
click at [472, 350] on icon "14" at bounding box center [495, 353] width 112 height 112
click at [559, 283] on input "c. 14" at bounding box center [559, 279] width 1 height 8
radio input "true"
click at [522, 467] on button "Next" at bounding box center [558, 470] width 151 height 37
click at [537, 469] on button "Next" at bounding box center [558, 470] width 151 height 37
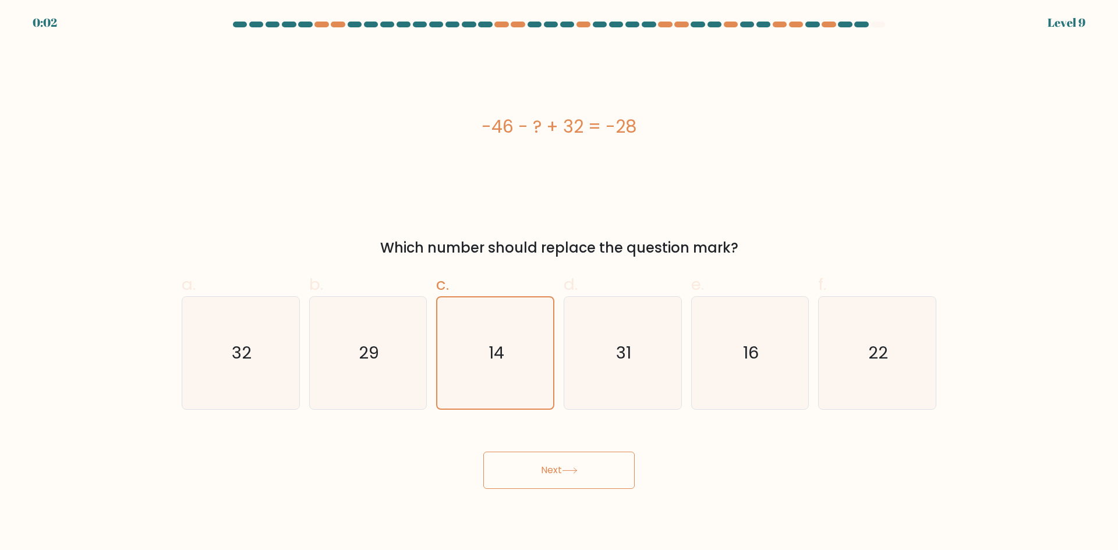
click at [512, 463] on button "Next" at bounding box center [558, 470] width 151 height 37
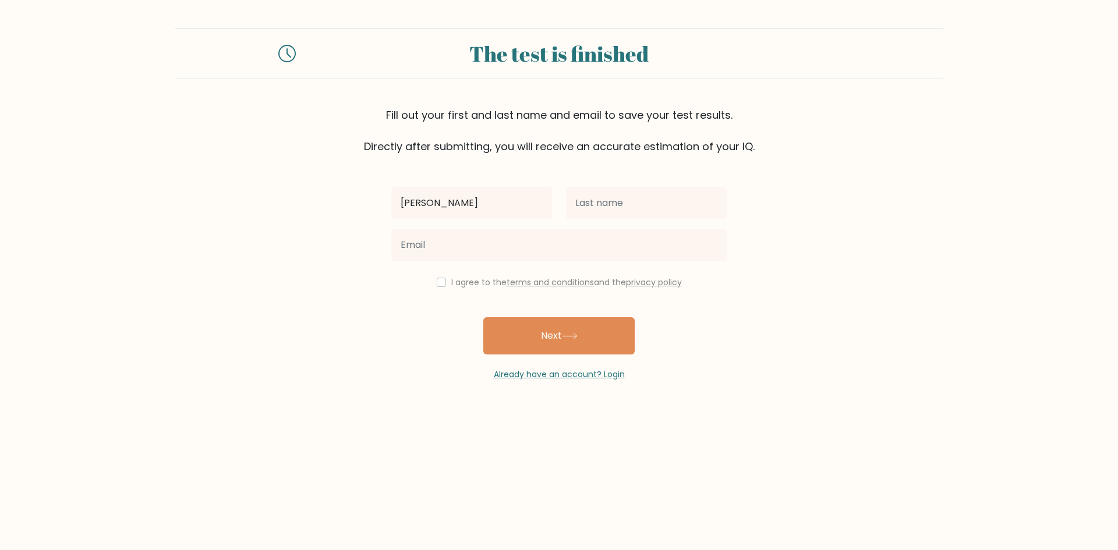
type input "[PERSON_NAME]"
click at [600, 210] on input "text" at bounding box center [646, 203] width 161 height 33
type input "Aboy"
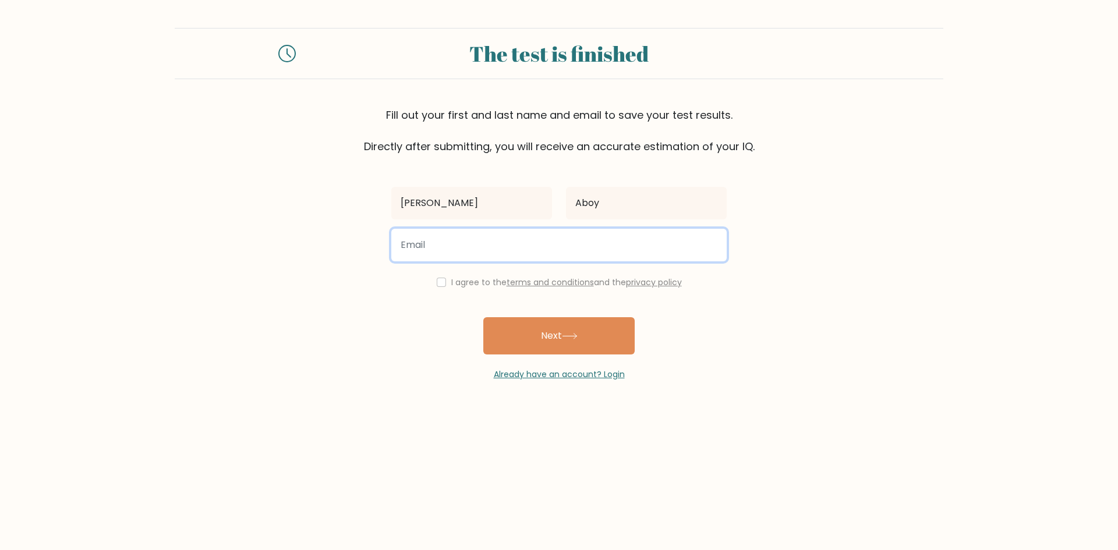
click at [488, 238] on input "email" at bounding box center [558, 245] width 335 height 33
type input "[EMAIL_ADDRESS][DOMAIN_NAME]"
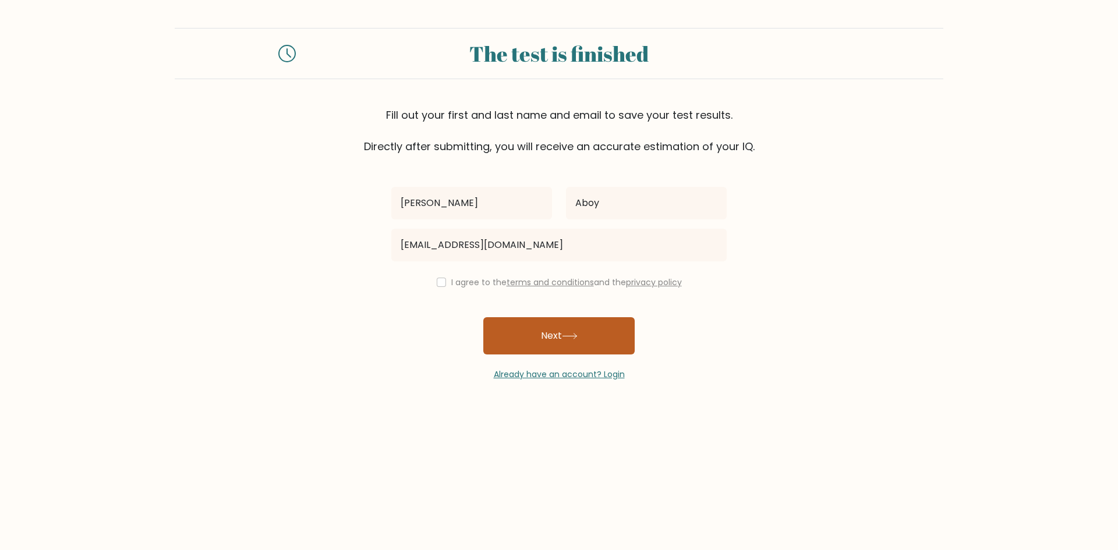
click at [525, 328] on button "Next" at bounding box center [558, 335] width 151 height 37
click at [441, 278] on input "checkbox" at bounding box center [441, 282] width 9 height 9
checkbox input "true"
click at [552, 332] on button "Next" at bounding box center [558, 335] width 151 height 37
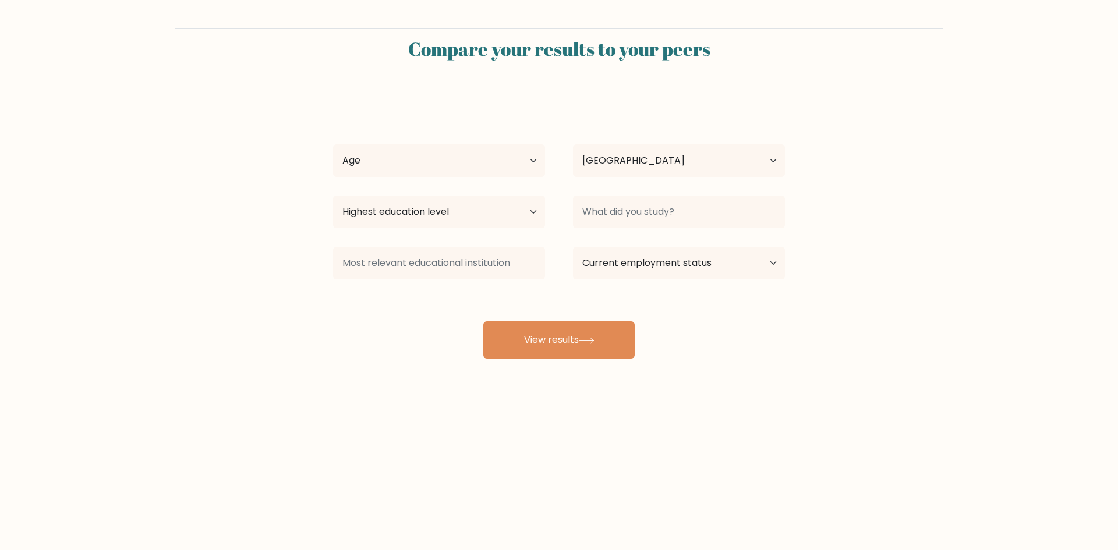
select select "PH"
click at [479, 165] on select "Age Under [DEMOGRAPHIC_DATA] [DEMOGRAPHIC_DATA] [DEMOGRAPHIC_DATA] [DEMOGRAPHIC…" at bounding box center [439, 160] width 212 height 33
select select "35_44"
click at [333, 144] on select "Age Under 18 years old 18-24 years old 25-34 years old 35-44 years old 45-54 ye…" at bounding box center [439, 160] width 212 height 33
click at [494, 210] on select "Highest education level No schooling Primary Lower Secondary Upper Secondary Oc…" at bounding box center [439, 212] width 212 height 33
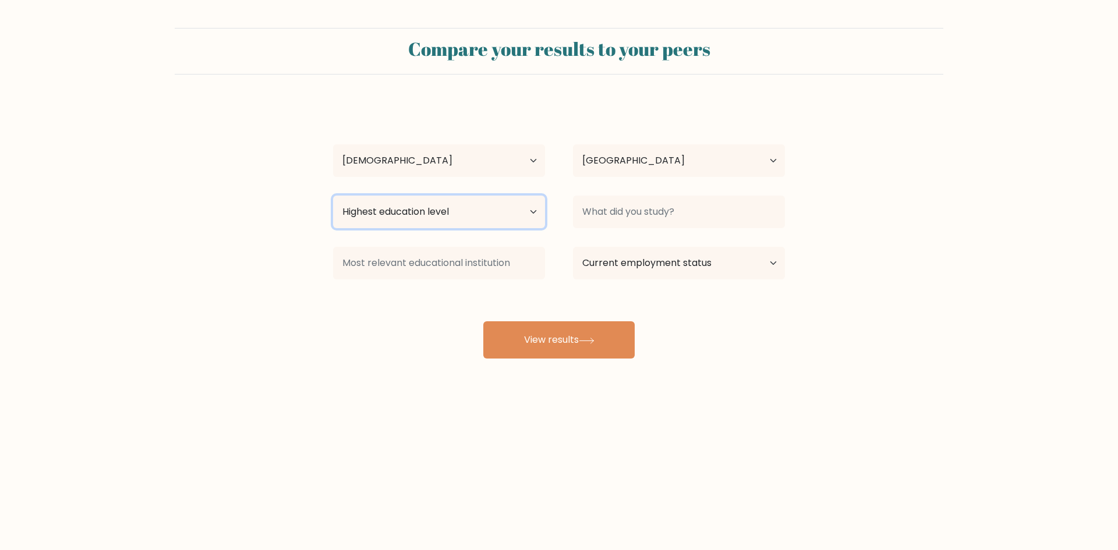
select select "occupation_specific"
click at [333, 196] on select "Highest education level No schooling Primary Lower Secondary Upper Secondary Oc…" at bounding box center [439, 212] width 212 height 33
click at [613, 260] on select "Current employment status Employed Student Retired Other / prefer not to answer" at bounding box center [679, 263] width 212 height 33
select select "other"
click at [573, 247] on select "Current employment status Employed Student Retired Other / prefer not to answer" at bounding box center [679, 263] width 212 height 33
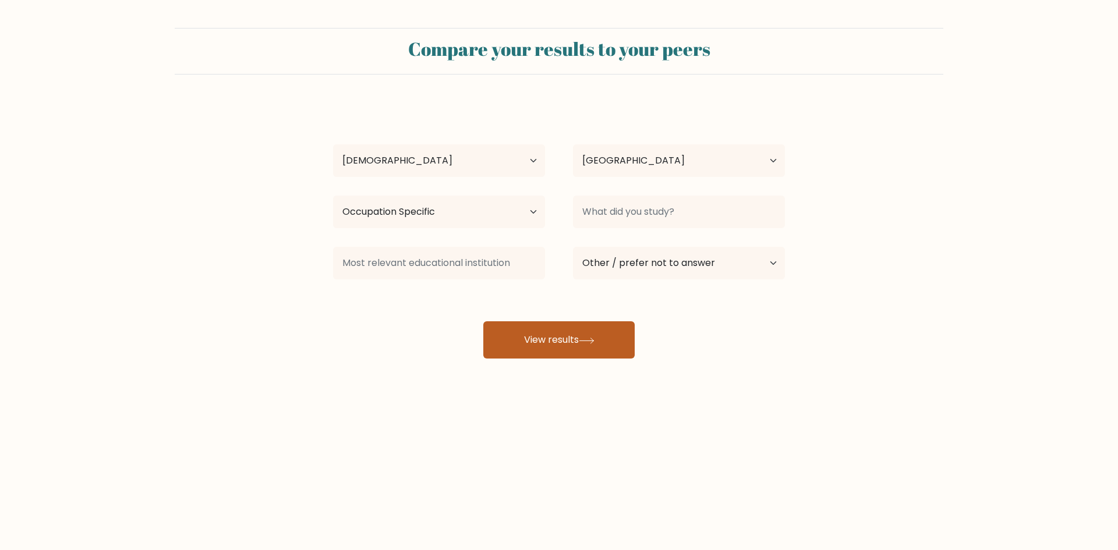
click at [577, 333] on button "View results" at bounding box center [558, 339] width 151 height 37
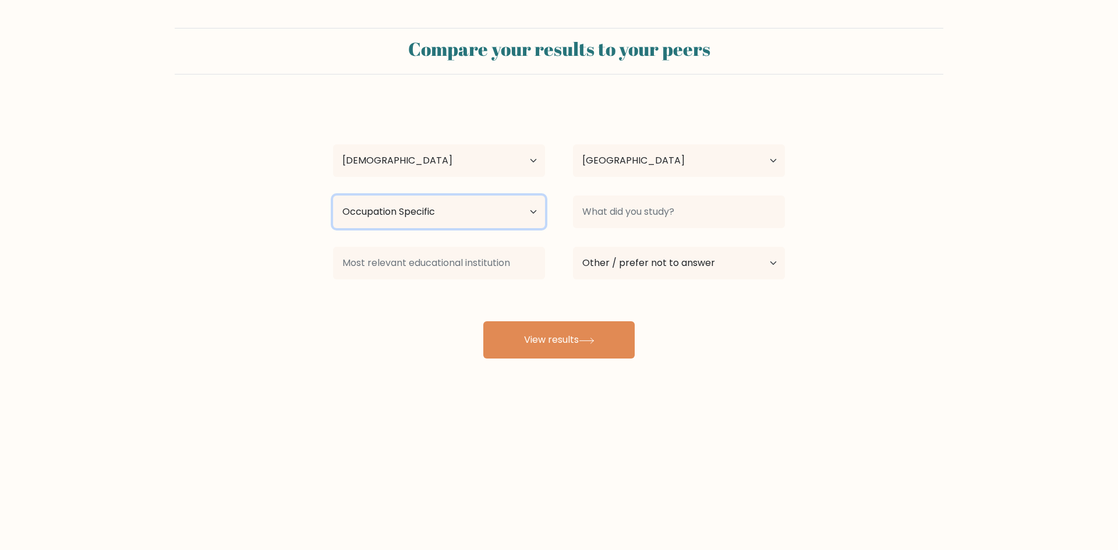
click at [521, 219] on select "Highest education level No schooling Primary Lower Secondary Upper Secondary Oc…" at bounding box center [439, 212] width 212 height 33
click at [333, 196] on select "Highest education level No schooling Primary Lower Secondary Upper Secondary Oc…" at bounding box center [439, 212] width 212 height 33
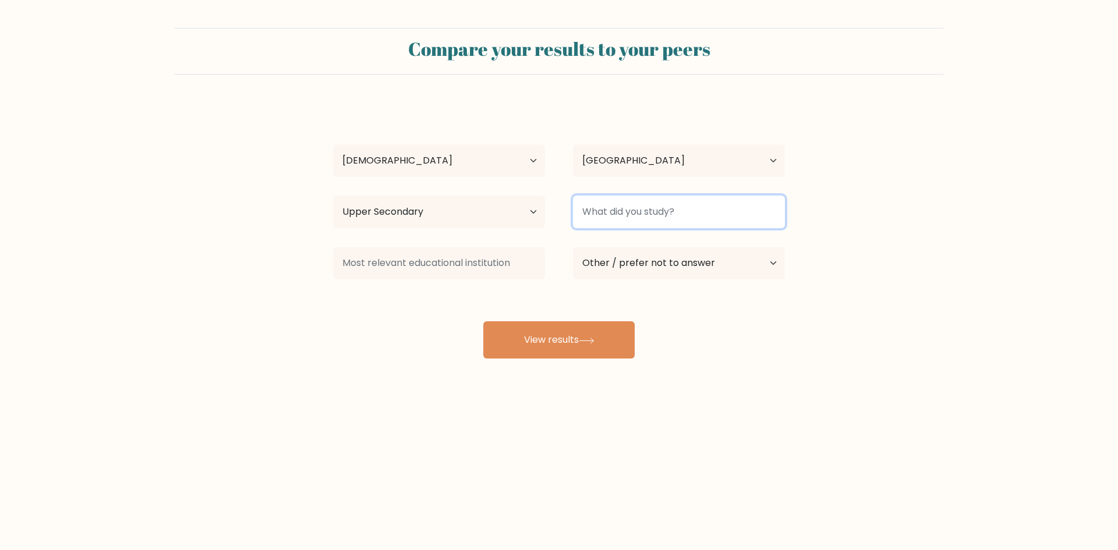
click at [593, 209] on input at bounding box center [679, 212] width 212 height 33
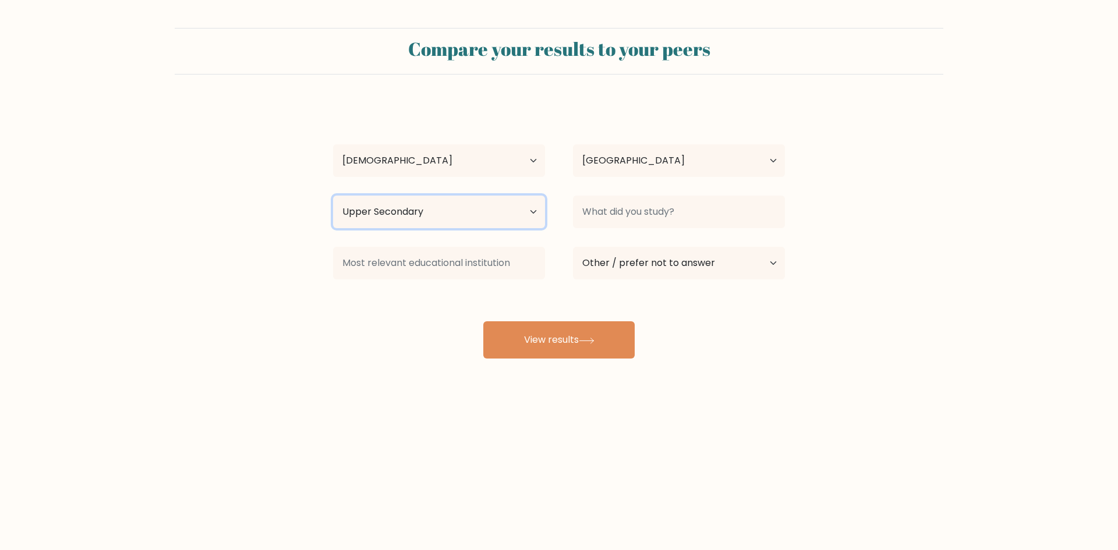
click at [541, 215] on select "Highest education level No schooling Primary Lower Secondary Upper Secondary Oc…" at bounding box center [439, 212] width 212 height 33
select select "occupation_specific"
click at [333, 196] on select "Highest education level No schooling Primary Lower Secondary Upper Secondary Oc…" at bounding box center [439, 212] width 212 height 33
click at [524, 204] on select "Highest education level No schooling Primary Lower Secondary Upper Secondary Oc…" at bounding box center [439, 212] width 212 height 33
click at [195, 199] on form "Compare your results to your peers Ezra Aboy Age Under 18 years old 18-24 years…" at bounding box center [559, 193] width 1118 height 331
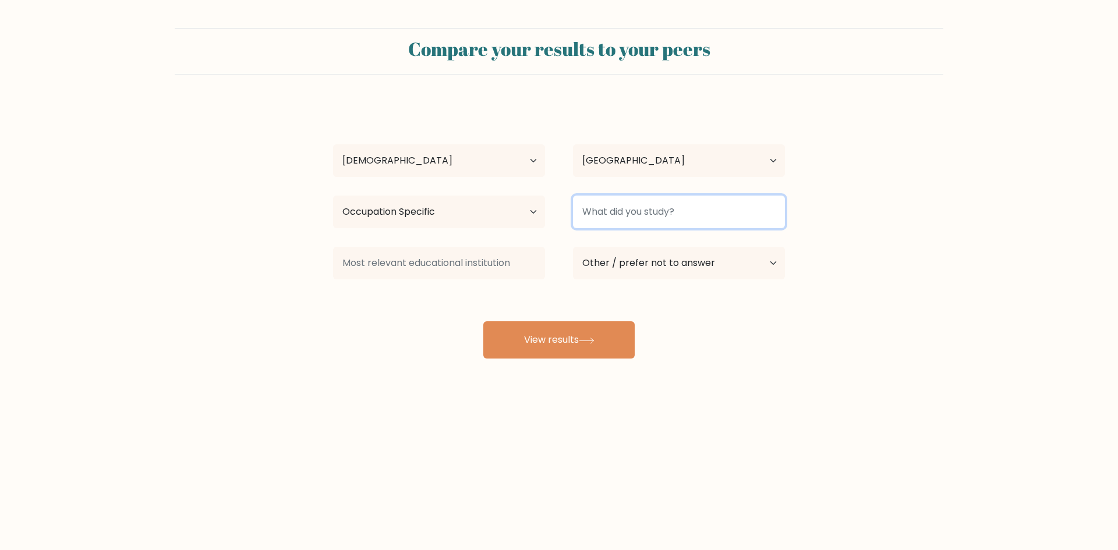
click at [652, 204] on input at bounding box center [679, 212] width 212 height 33
type input "m"
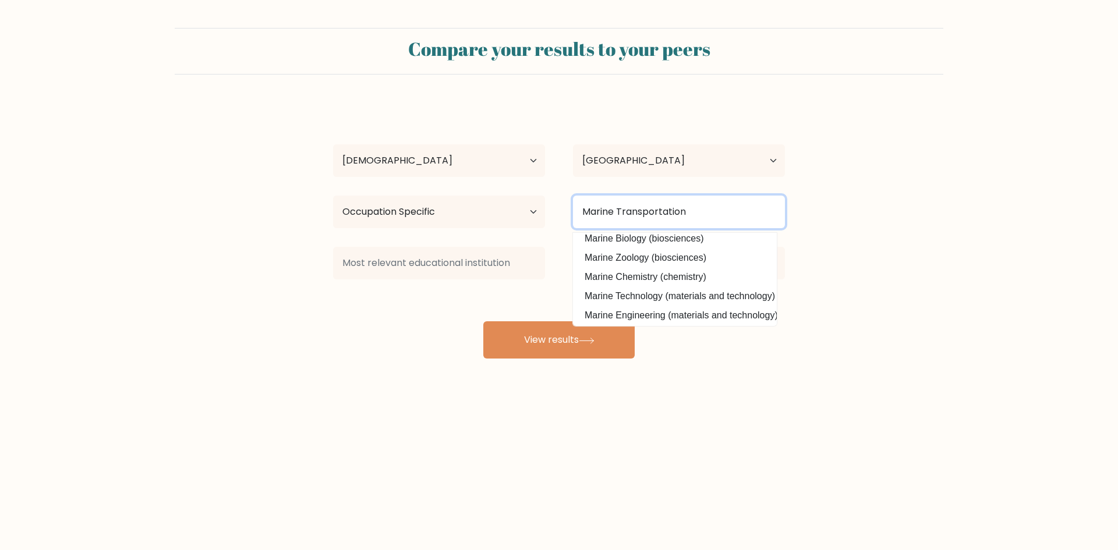
scroll to position [1, 0]
type input "M"
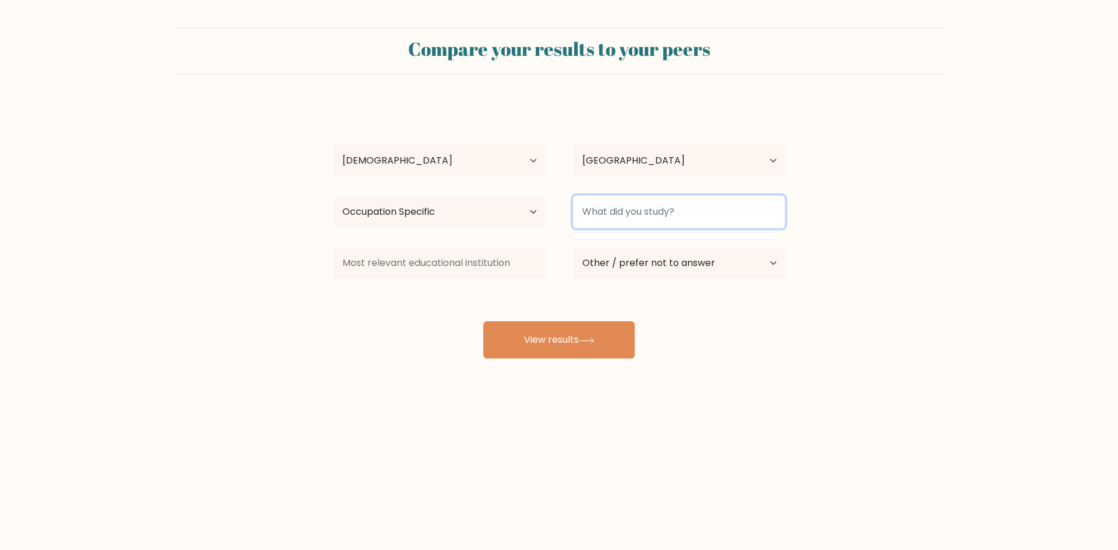
scroll to position [0, 0]
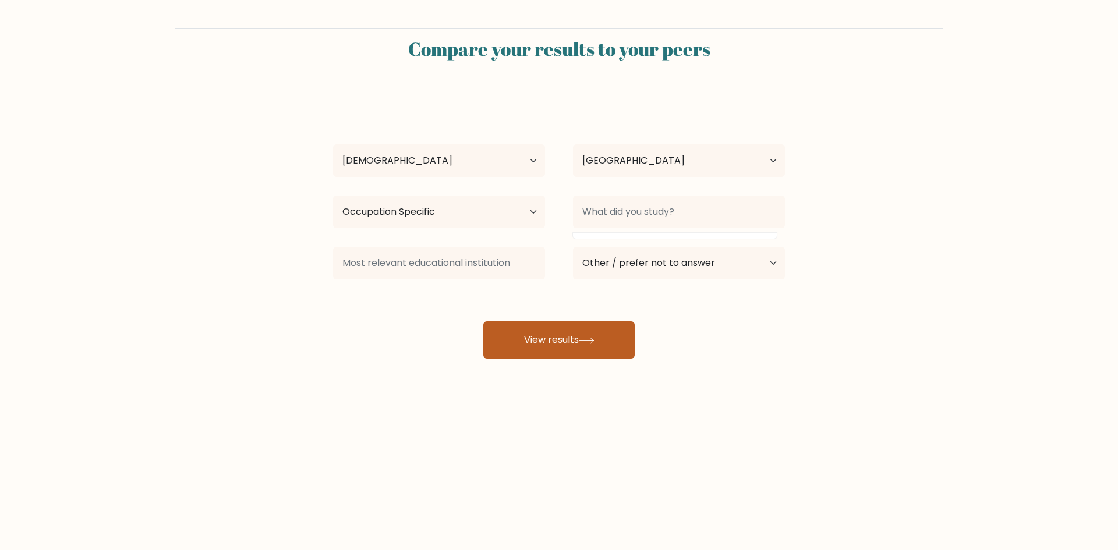
click at [525, 330] on button "View results" at bounding box center [558, 339] width 151 height 37
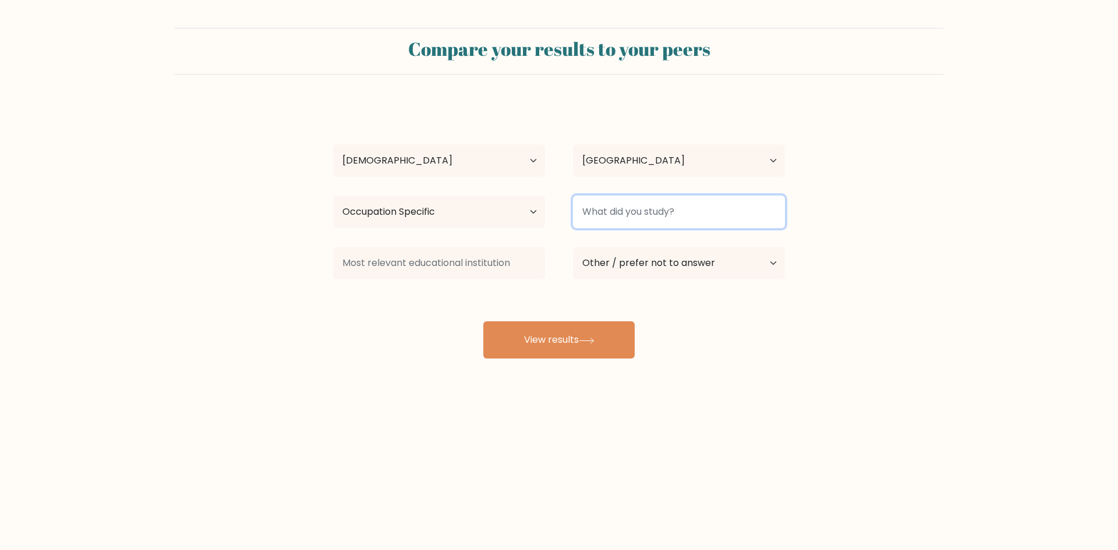
click at [658, 218] on input at bounding box center [679, 212] width 212 height 33
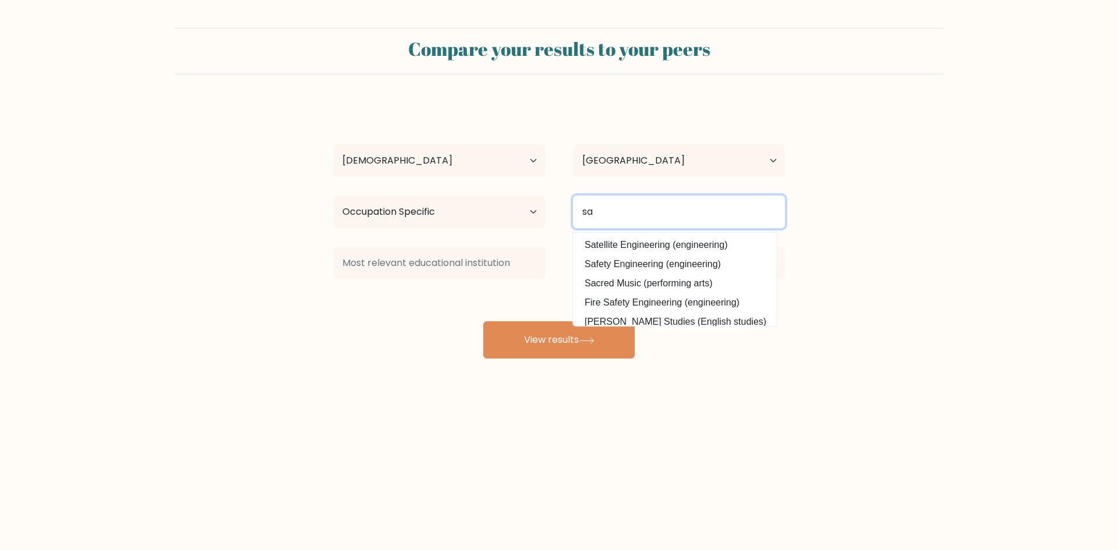
type input "s"
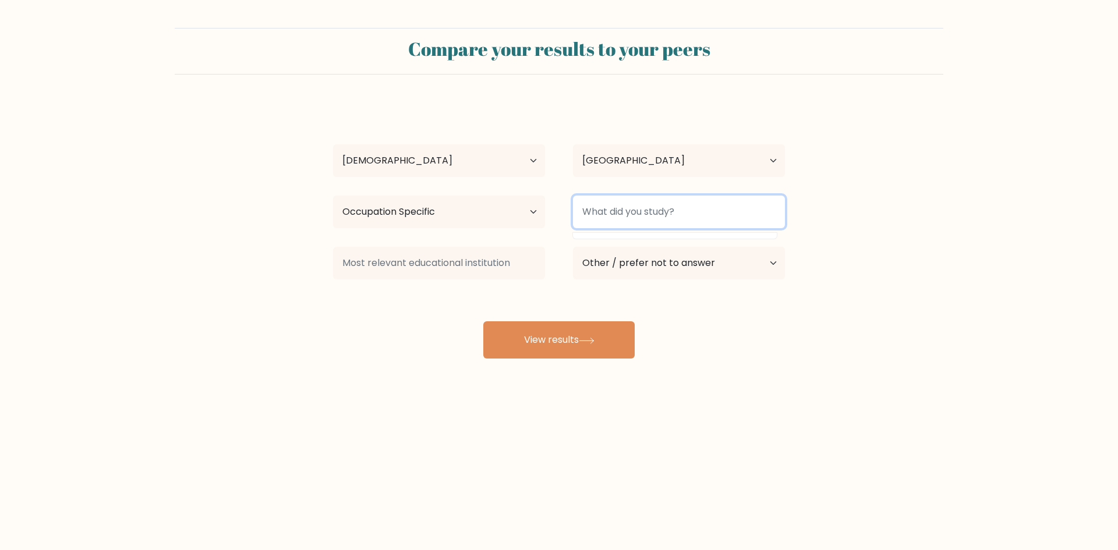
type input "q"
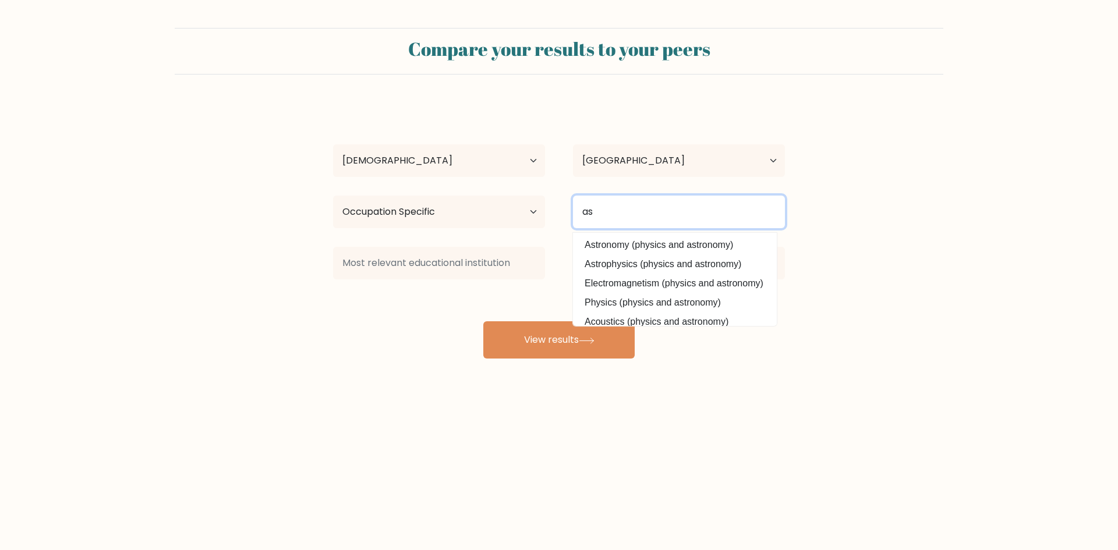
type input "a"
type input "Marine transportation"
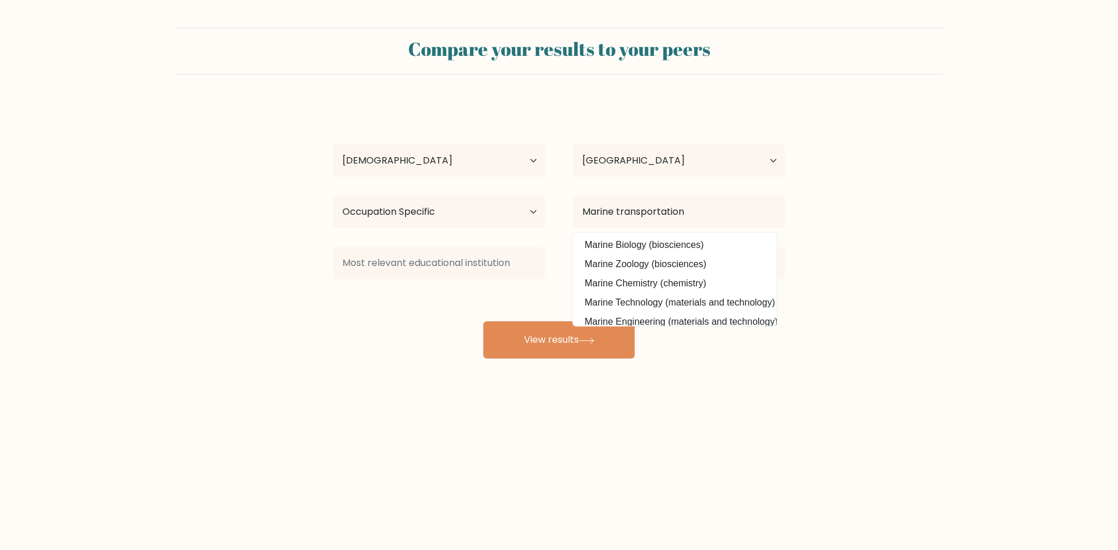
click at [655, 461] on body "Compare your results to your peers Ezra Aboy Age Under 18 years old 18-24 years…" at bounding box center [559, 275] width 1118 height 550
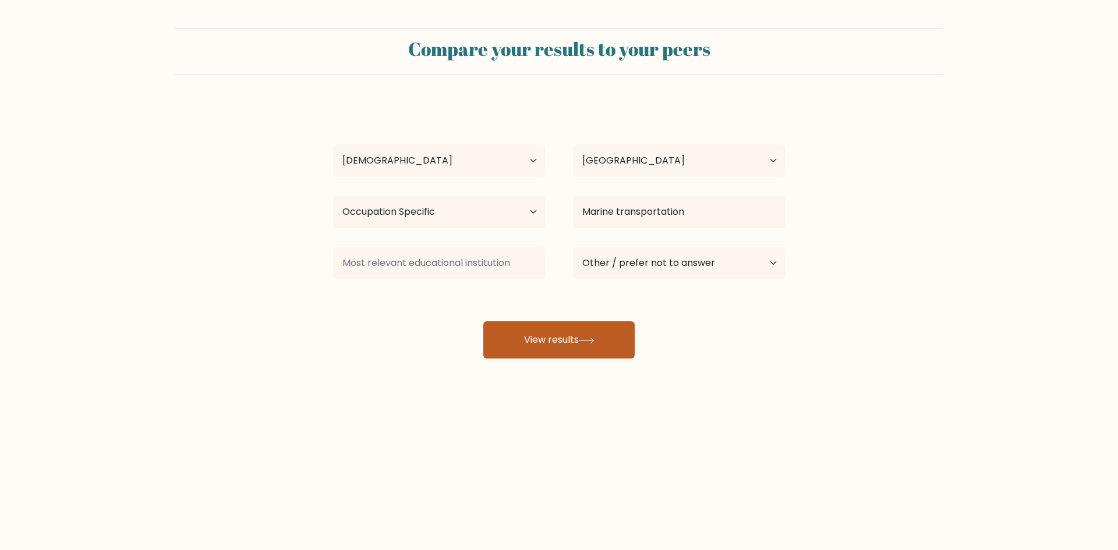
click at [540, 340] on button "View results" at bounding box center [558, 339] width 151 height 37
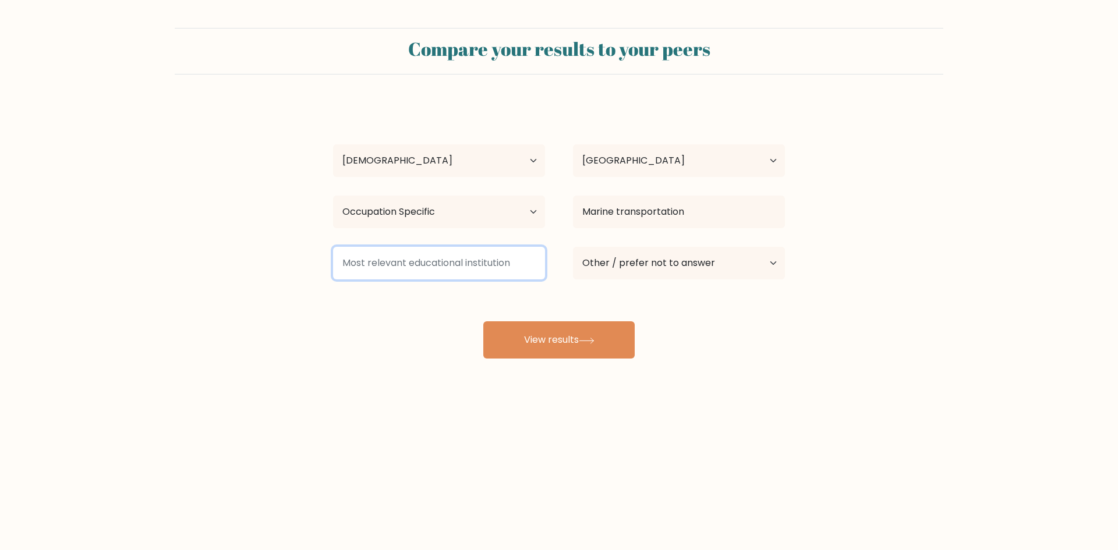
drag, startPoint x: 341, startPoint y: 262, endPoint x: 439, endPoint y: 271, distance: 98.3
click at [439, 271] on input at bounding box center [439, 263] width 212 height 33
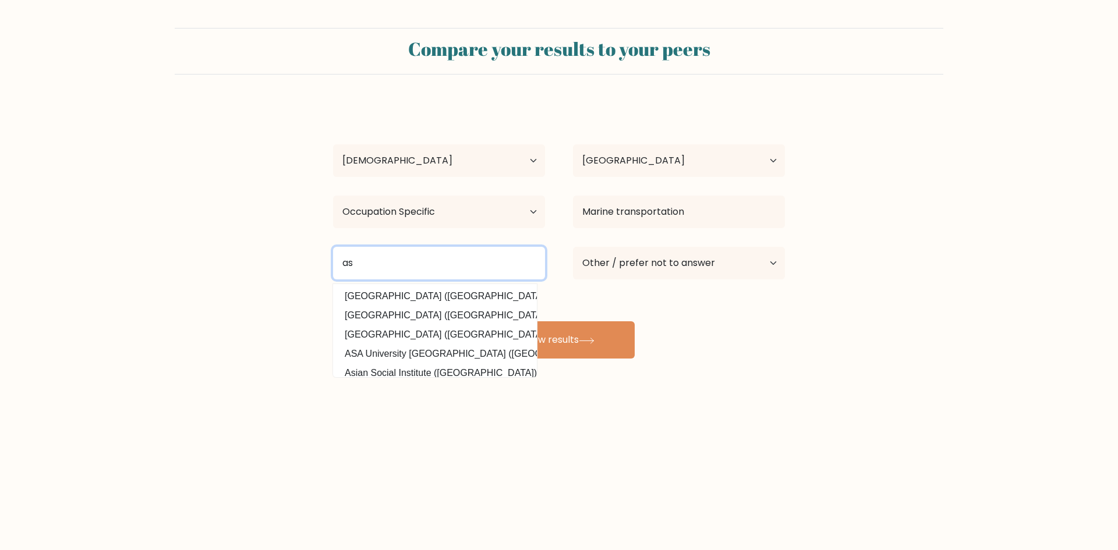
type input "a"
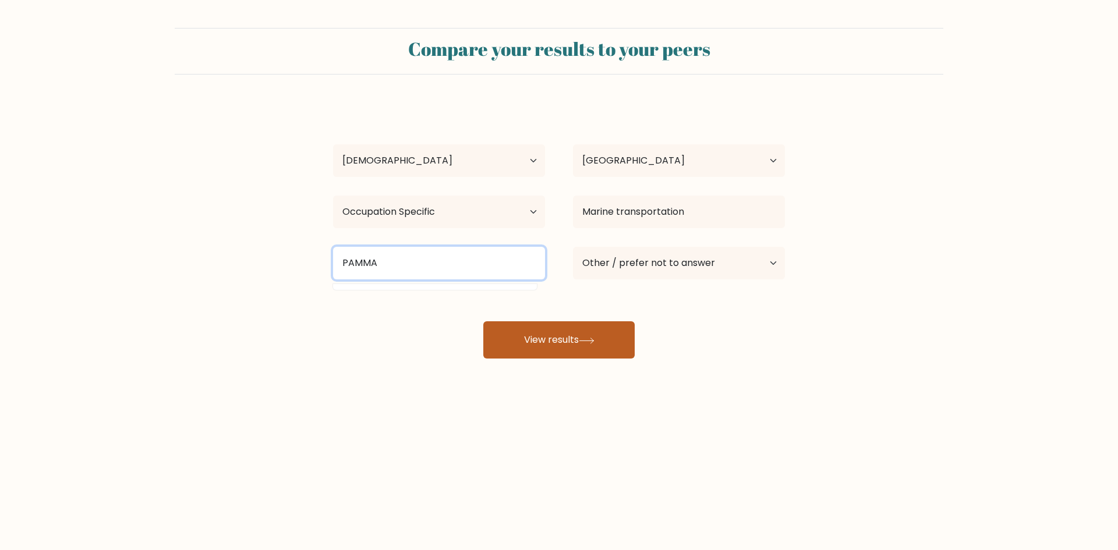
type input "PAMMA"
click at [527, 350] on button "View results" at bounding box center [558, 339] width 151 height 37
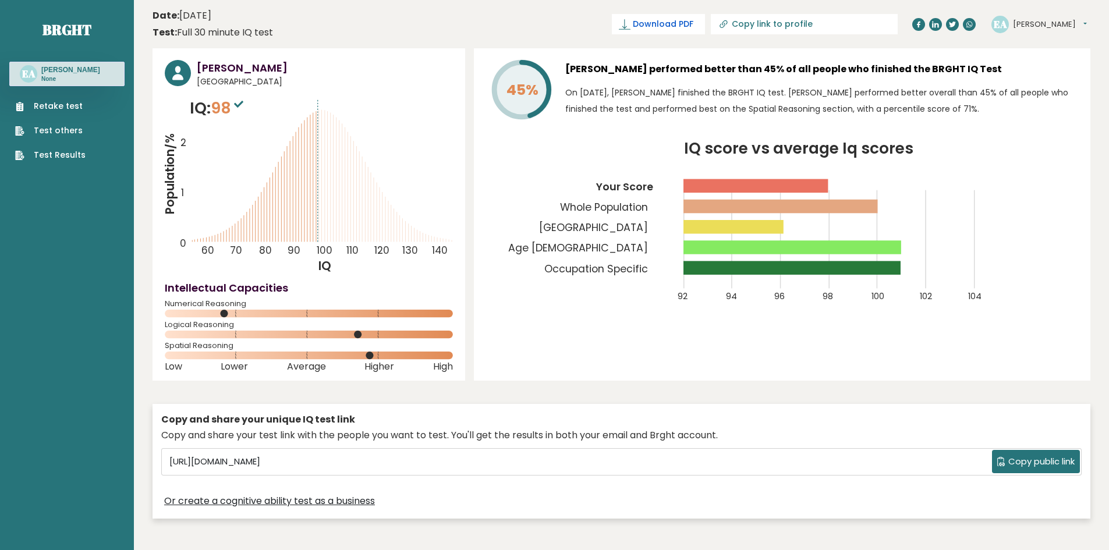
click at [693, 23] on span "Download PDF" at bounding box center [663, 24] width 61 height 12
